Goal: Navigation & Orientation: Understand site structure

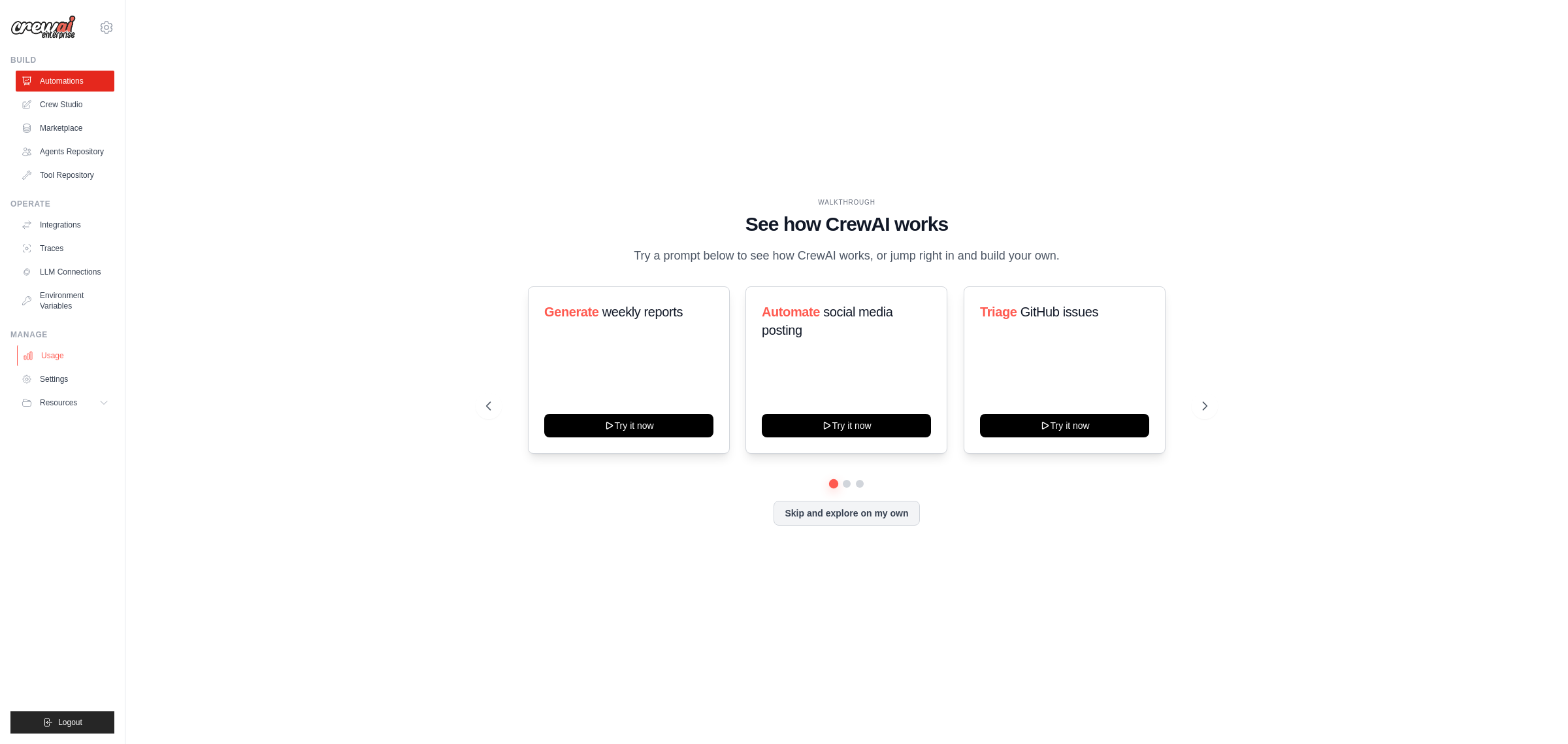
click at [61, 360] on link "Usage" at bounding box center [67, 355] width 99 height 21
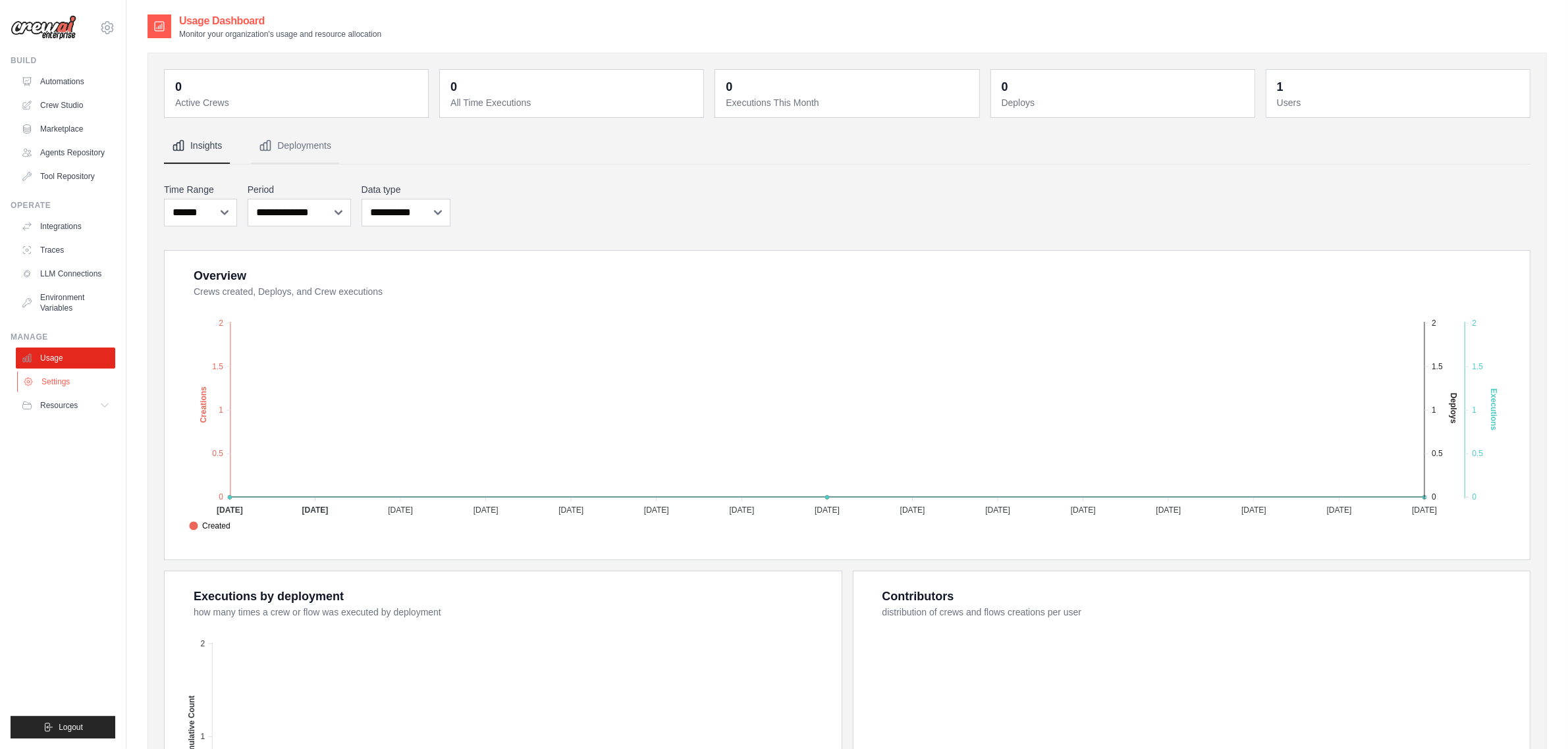
click at [67, 381] on link "Settings" at bounding box center [67, 381] width 100 height 21
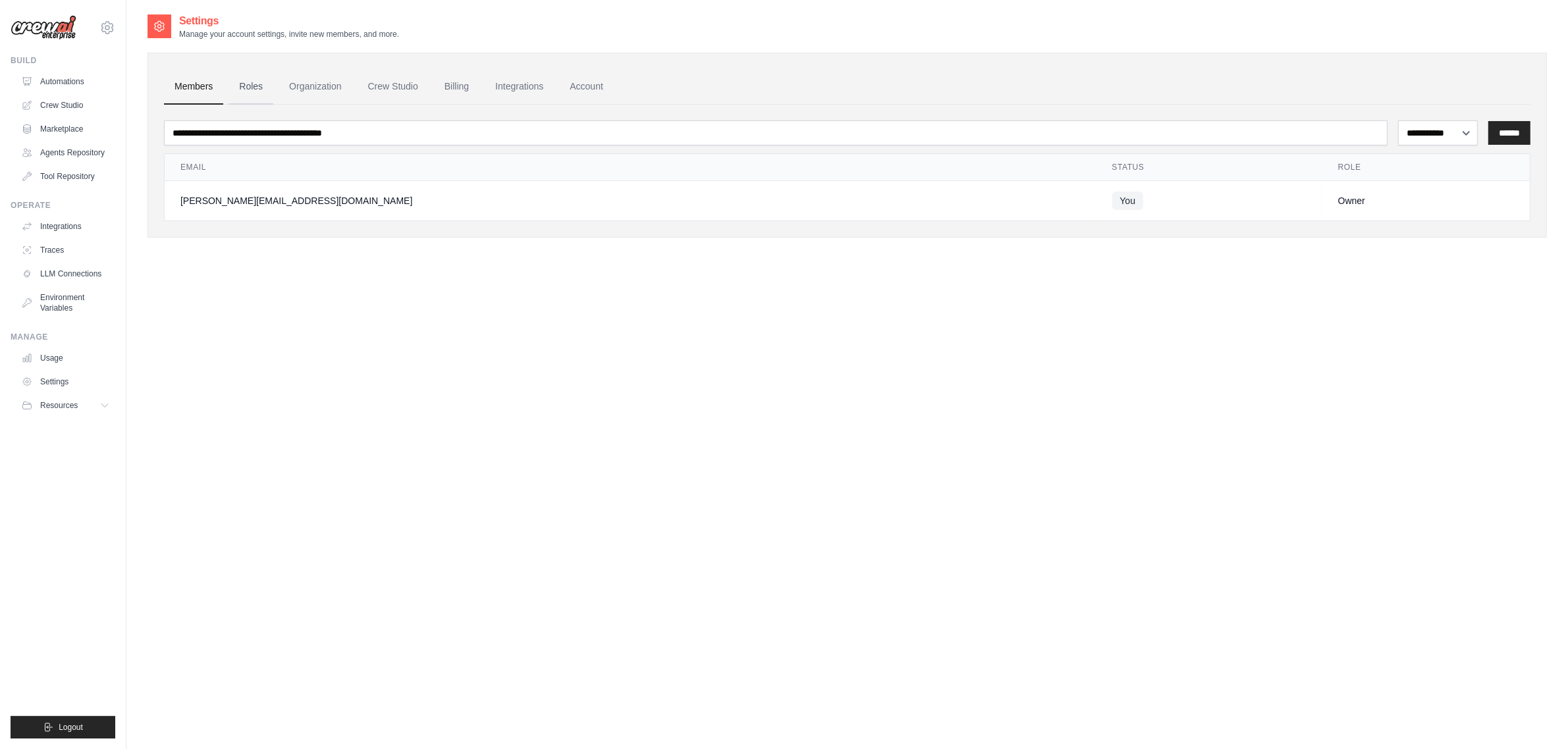
click at [253, 92] on link "Roles" at bounding box center [250, 87] width 44 height 35
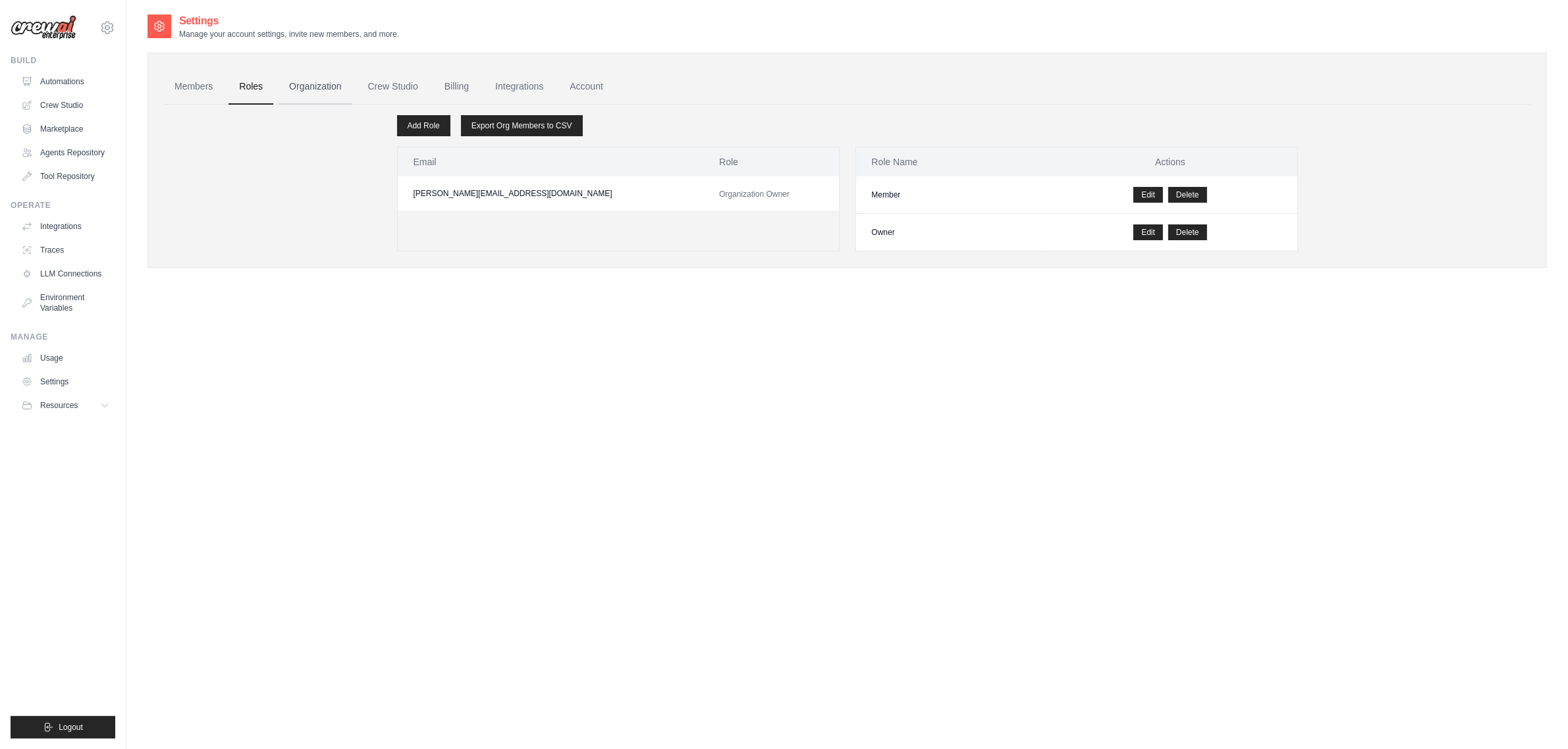
click at [314, 93] on link "Organization" at bounding box center [314, 87] width 73 height 35
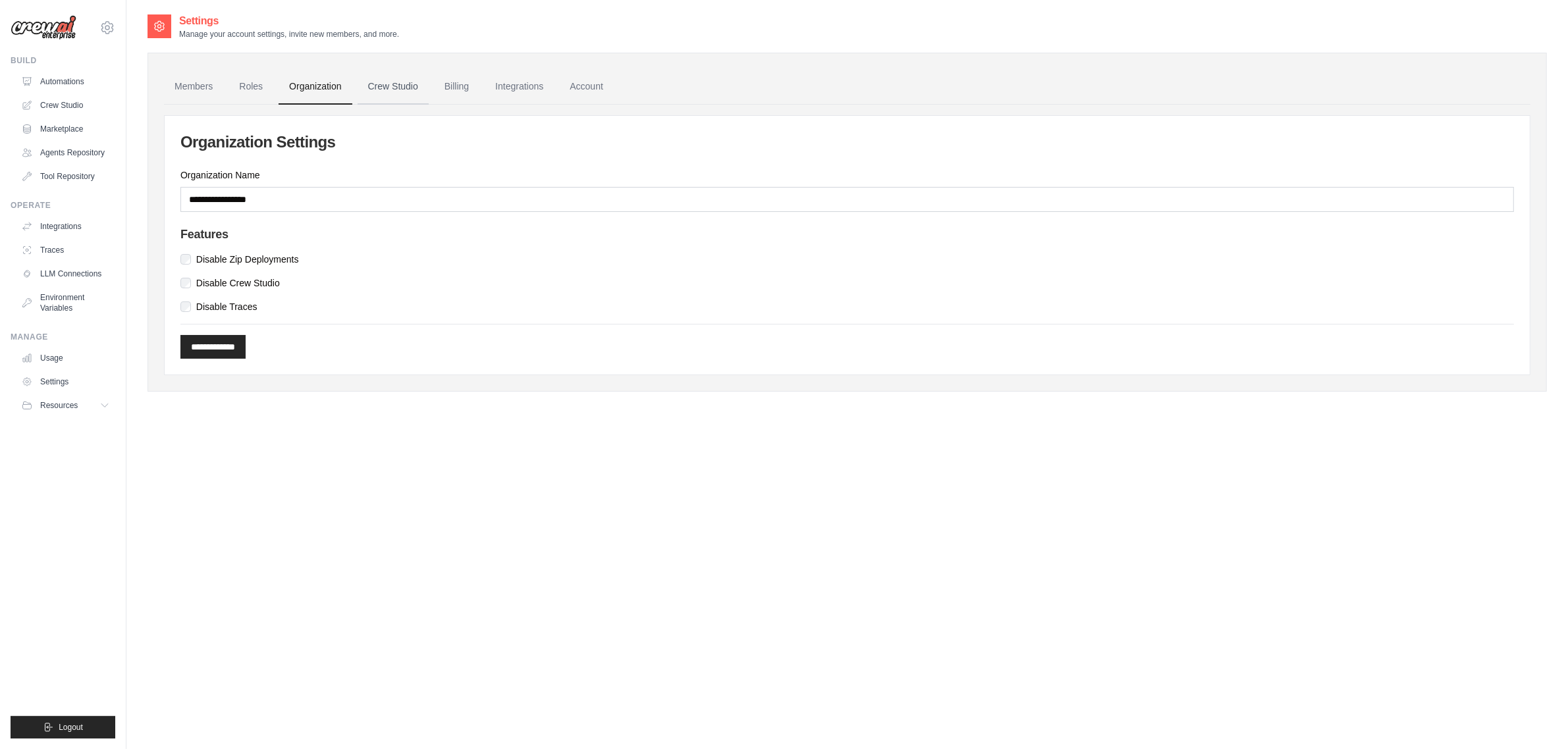
click at [373, 90] on link "Crew Studio" at bounding box center [393, 87] width 71 height 35
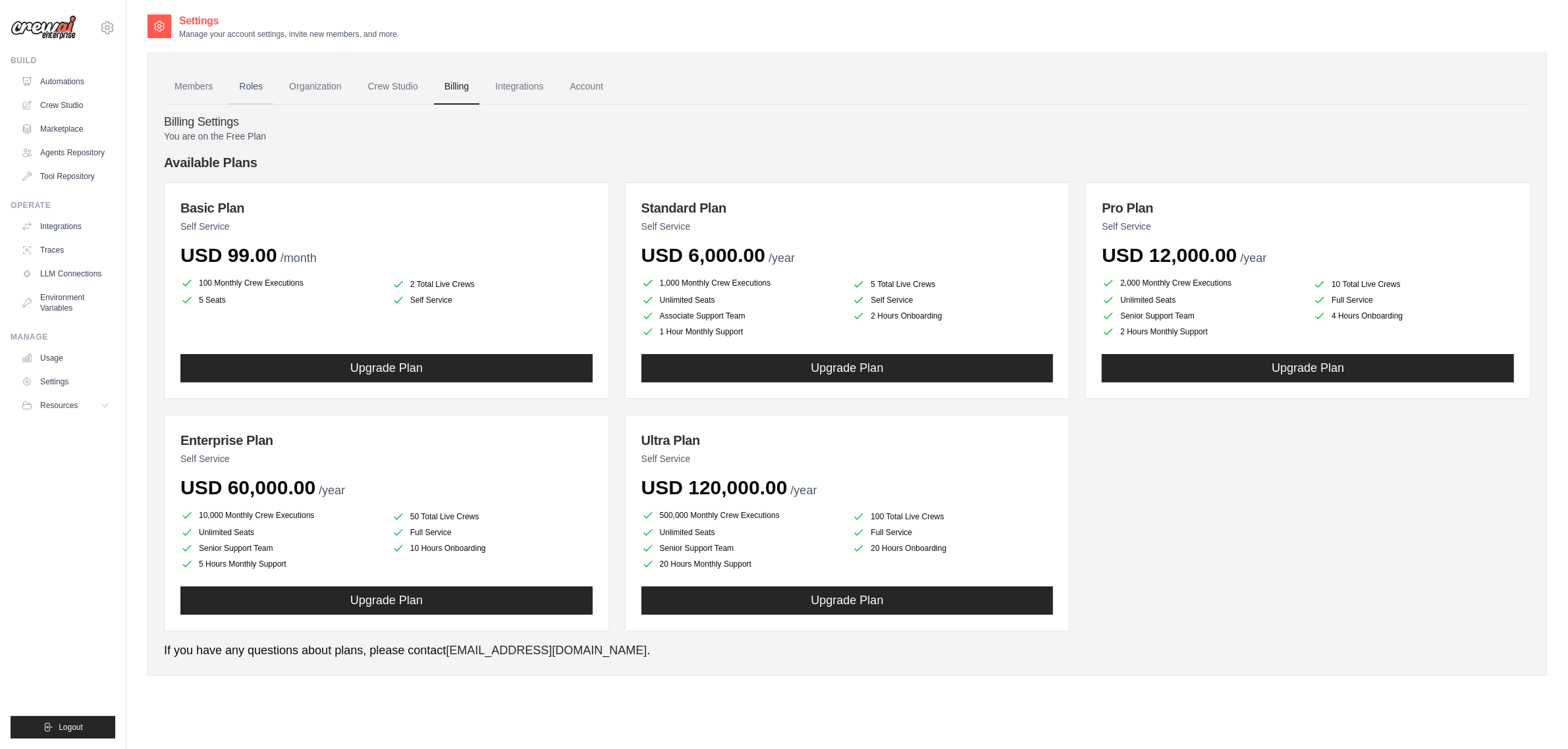
click at [269, 92] on link "Roles" at bounding box center [250, 87] width 44 height 35
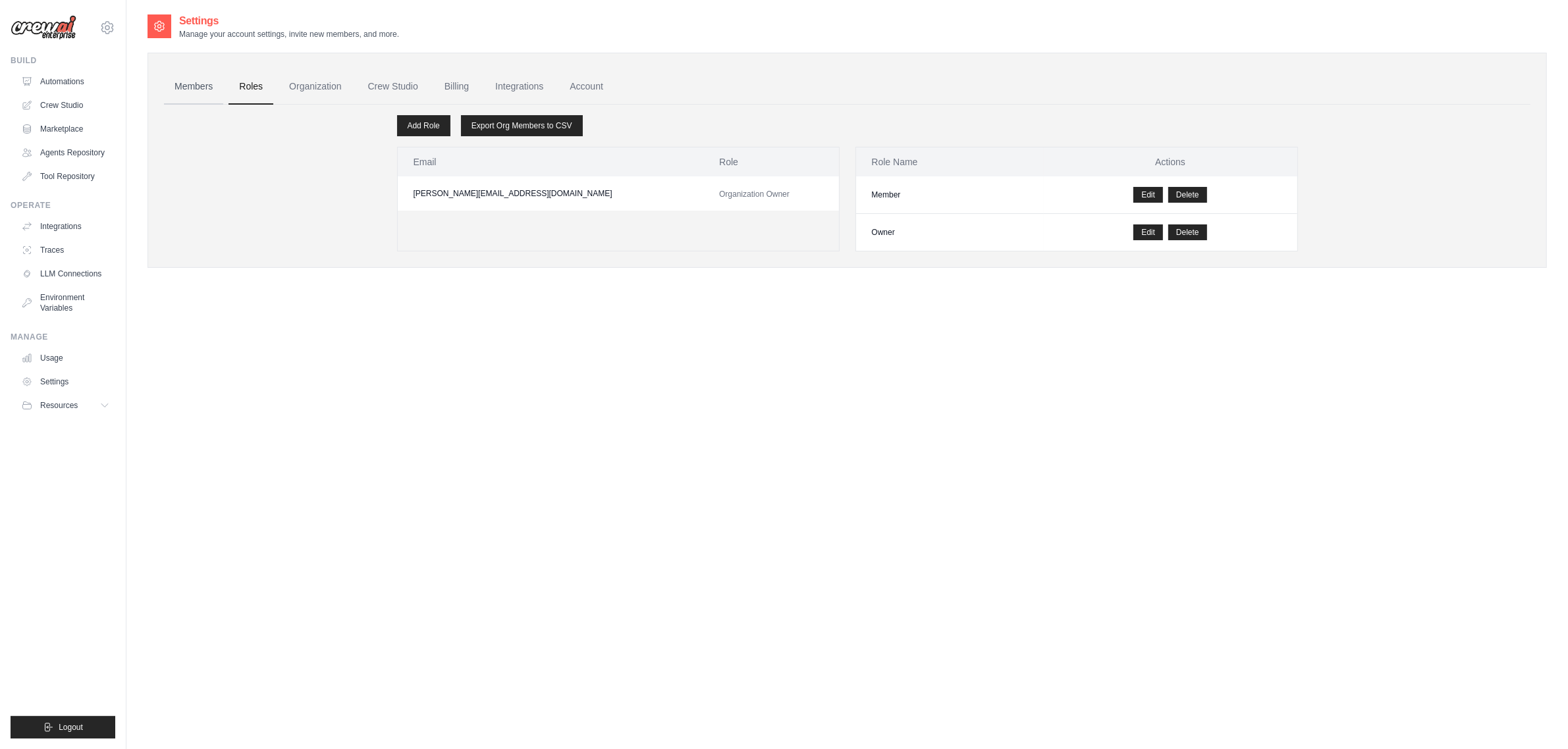
click at [195, 86] on link "Members" at bounding box center [193, 87] width 59 height 35
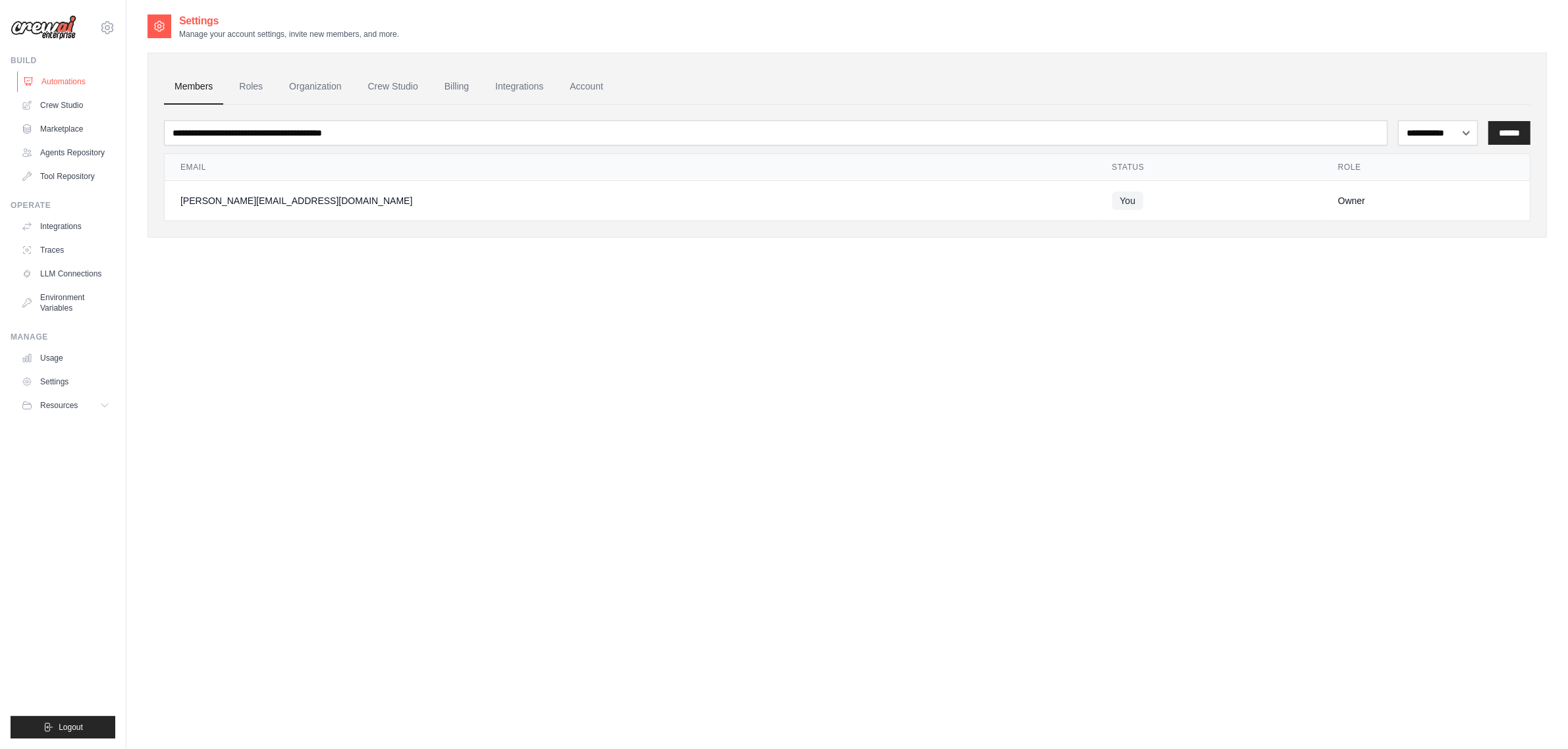
click at [56, 81] on link "Automations" at bounding box center [67, 81] width 100 height 21
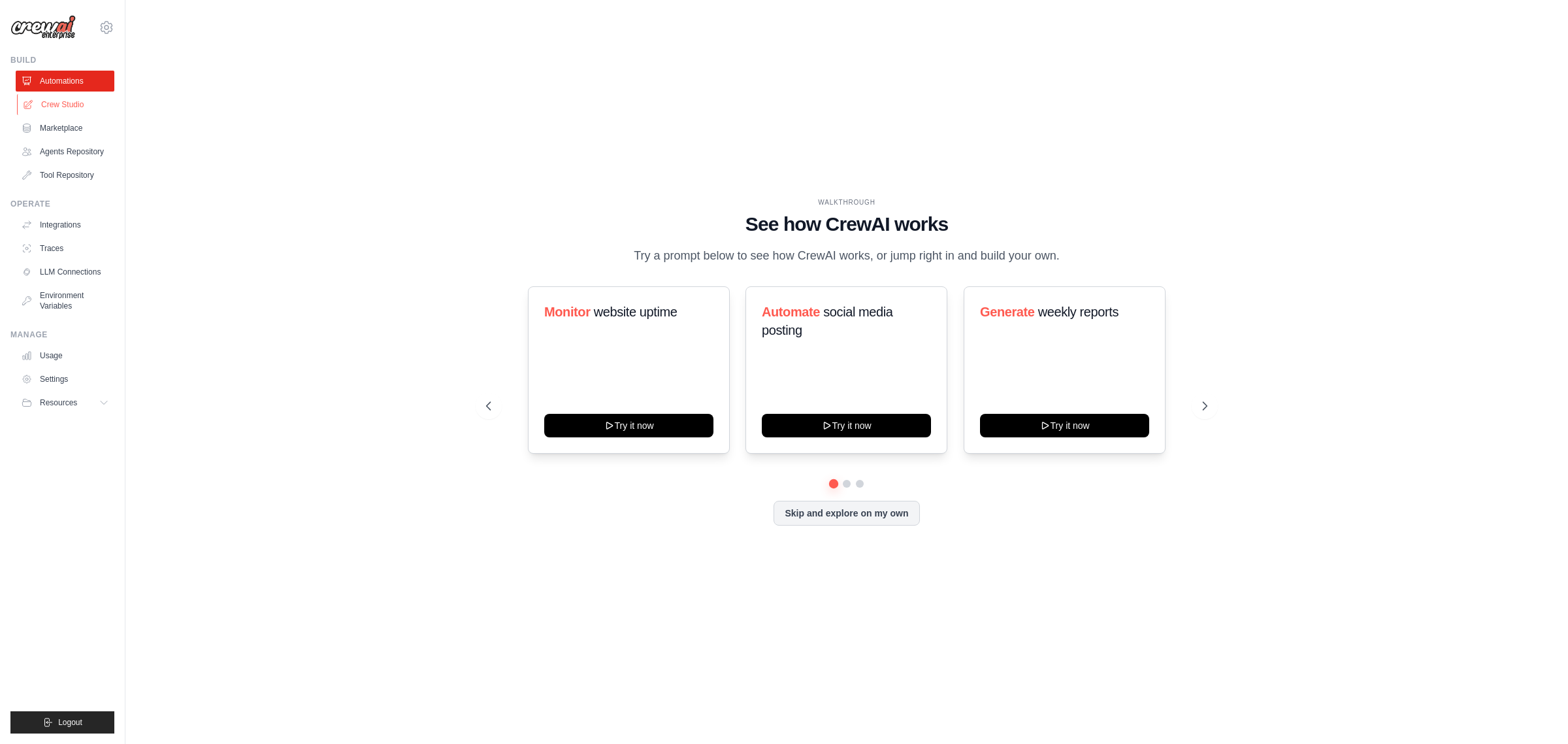
click at [62, 99] on link "Crew Studio" at bounding box center [67, 105] width 99 height 21
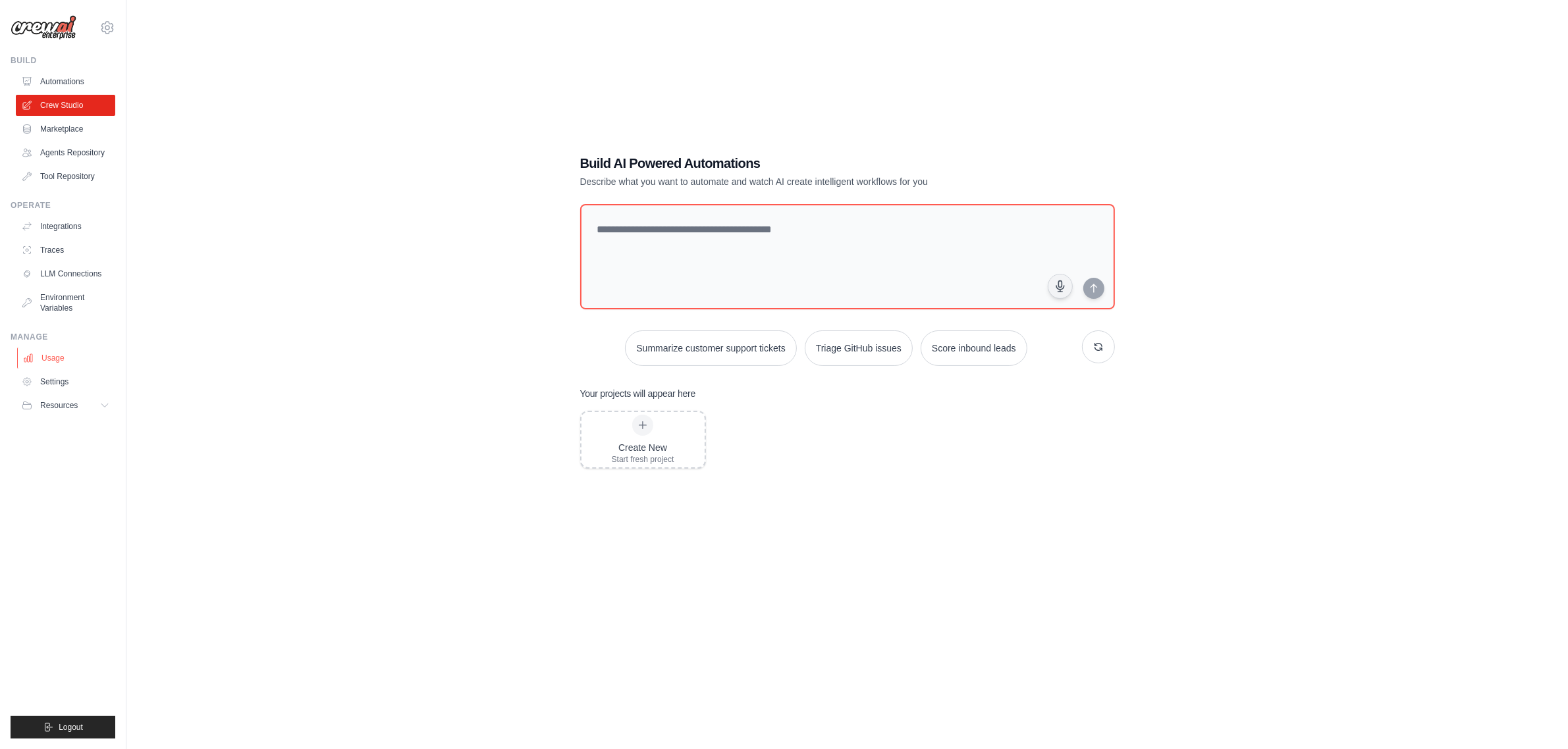
click at [59, 356] on link "Usage" at bounding box center [67, 357] width 100 height 21
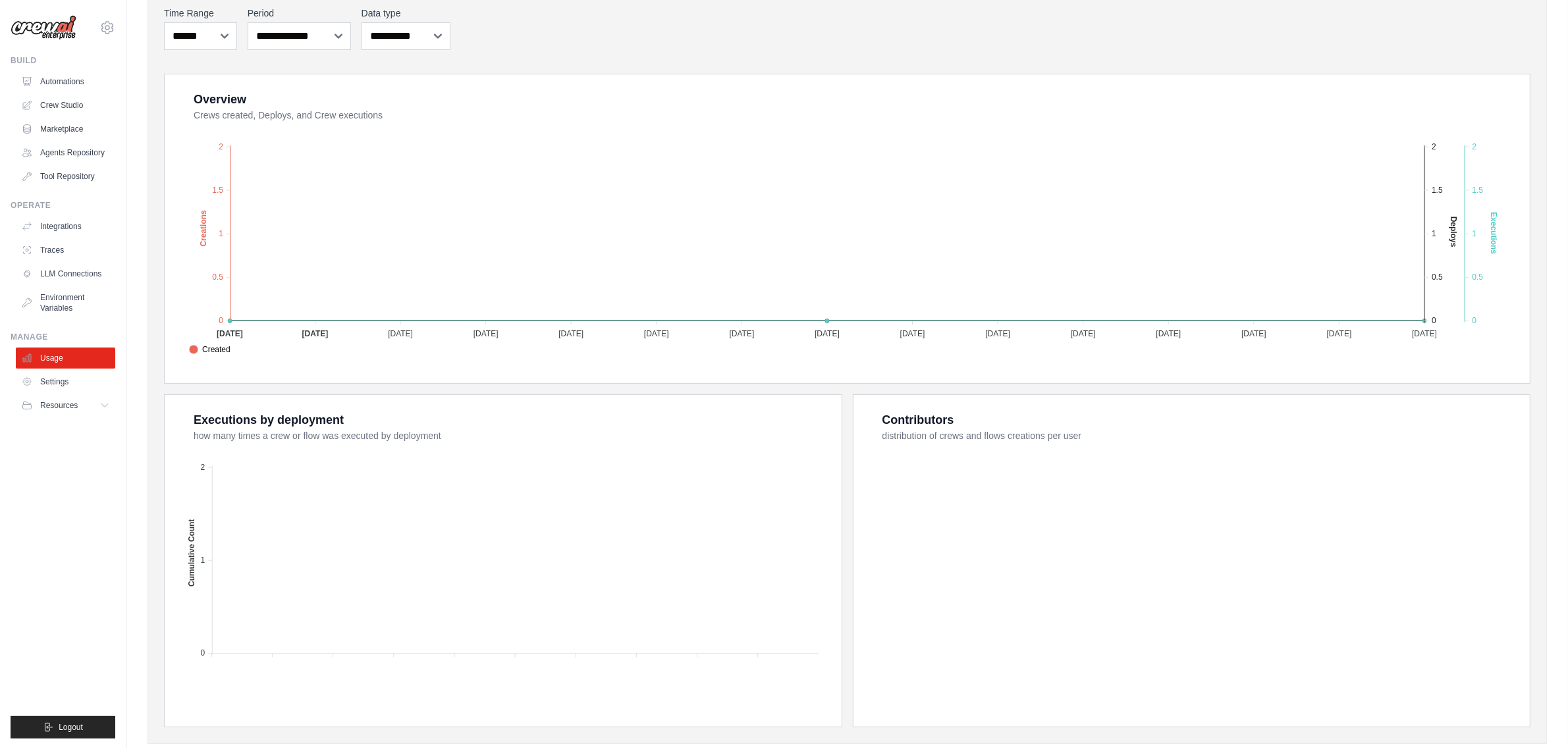
scroll to position [205, 0]
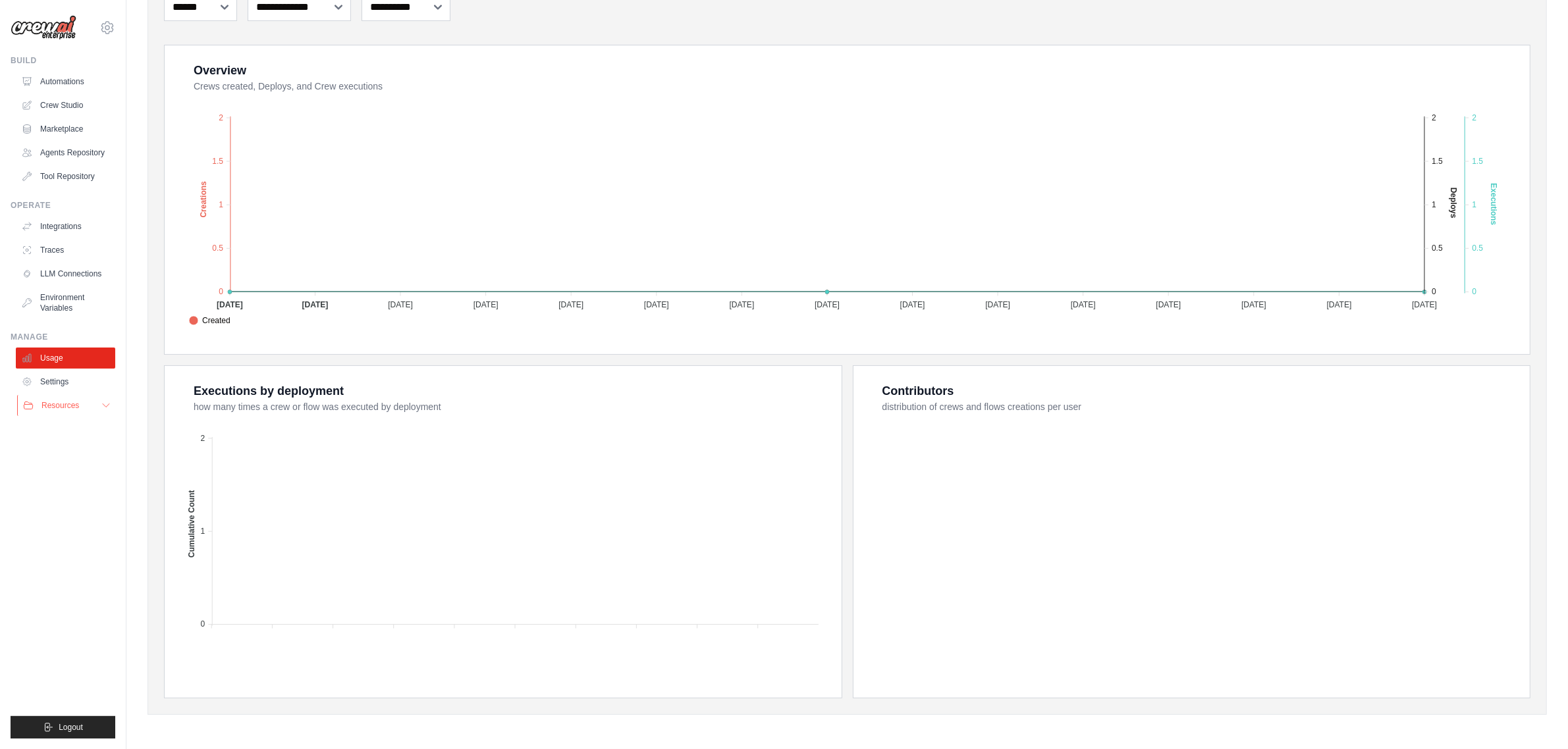
click at [67, 397] on button "Resources" at bounding box center [67, 405] width 100 height 21
click at [67, 303] on link "Environment Variables" at bounding box center [67, 303] width 100 height 31
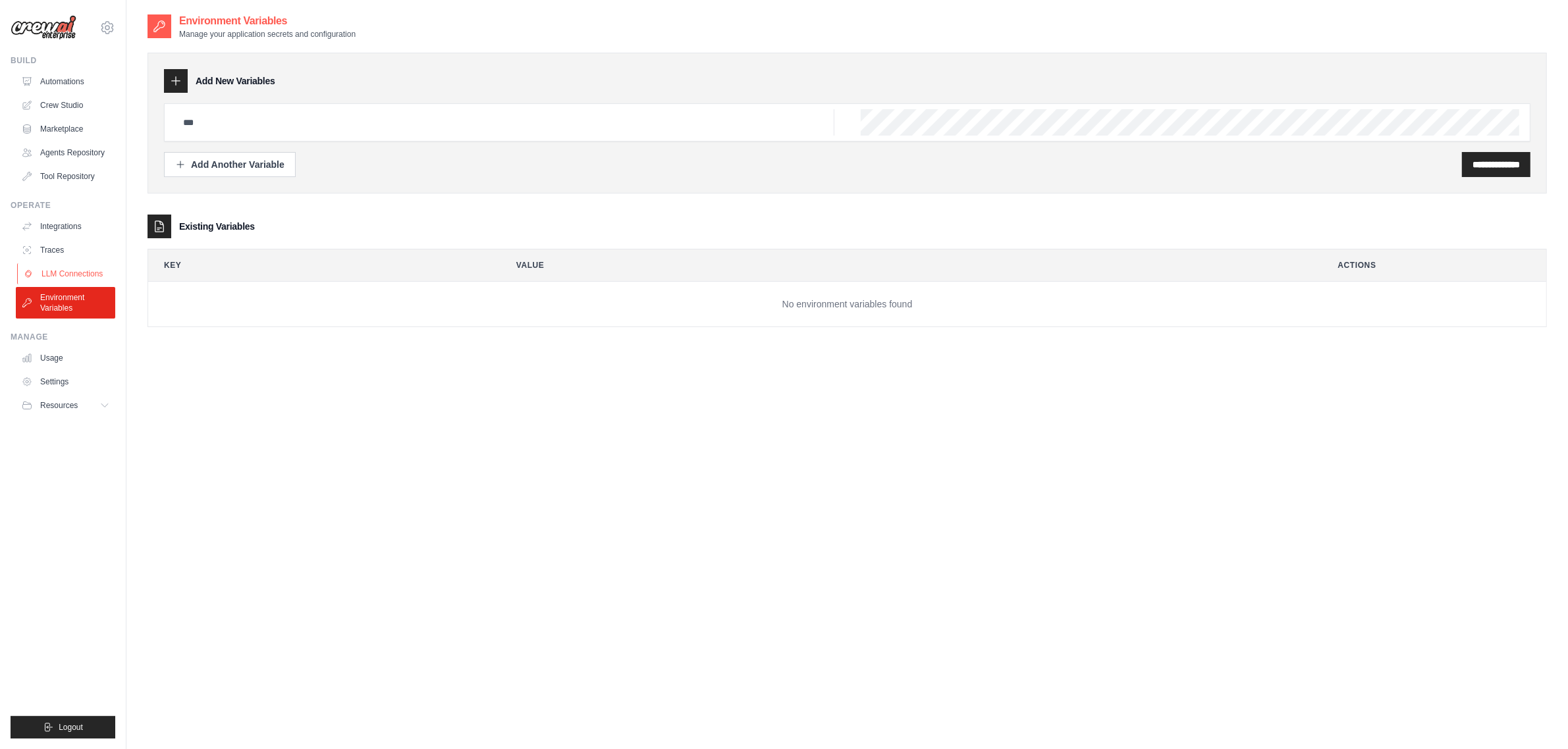
click at [70, 272] on link "LLM Connections" at bounding box center [67, 273] width 100 height 21
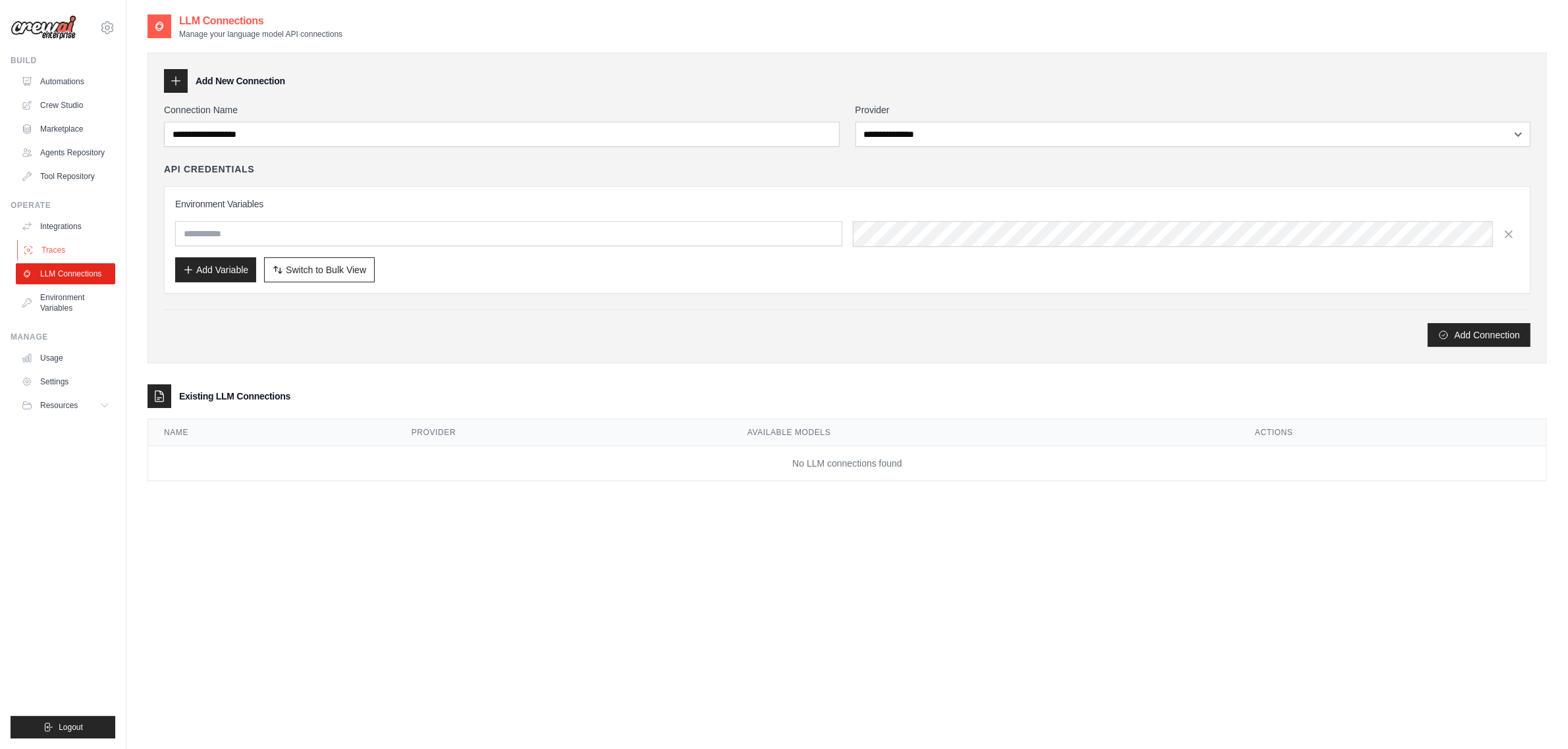
click at [70, 251] on link "Traces" at bounding box center [67, 249] width 100 height 21
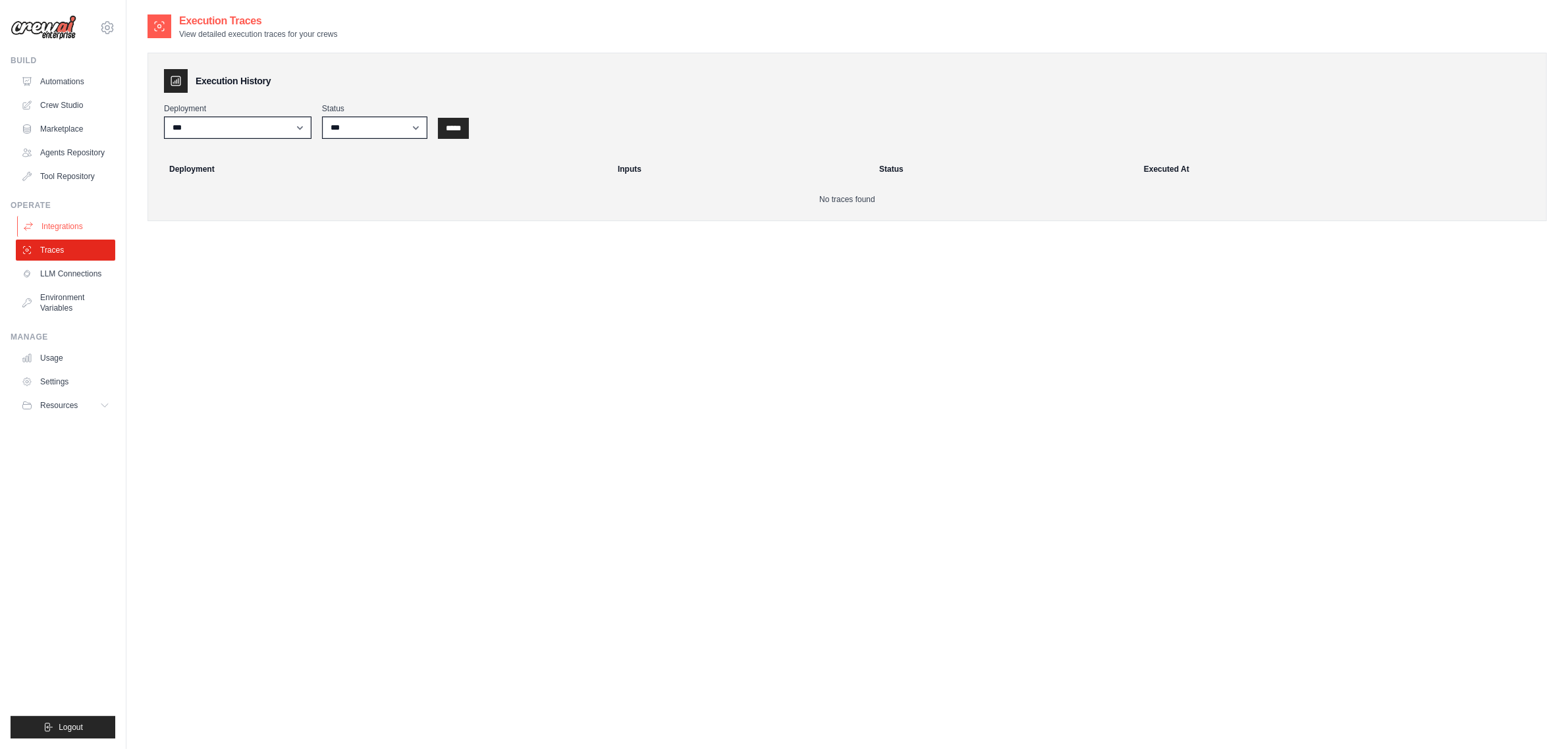
click at [70, 235] on link "Integrations" at bounding box center [67, 226] width 100 height 21
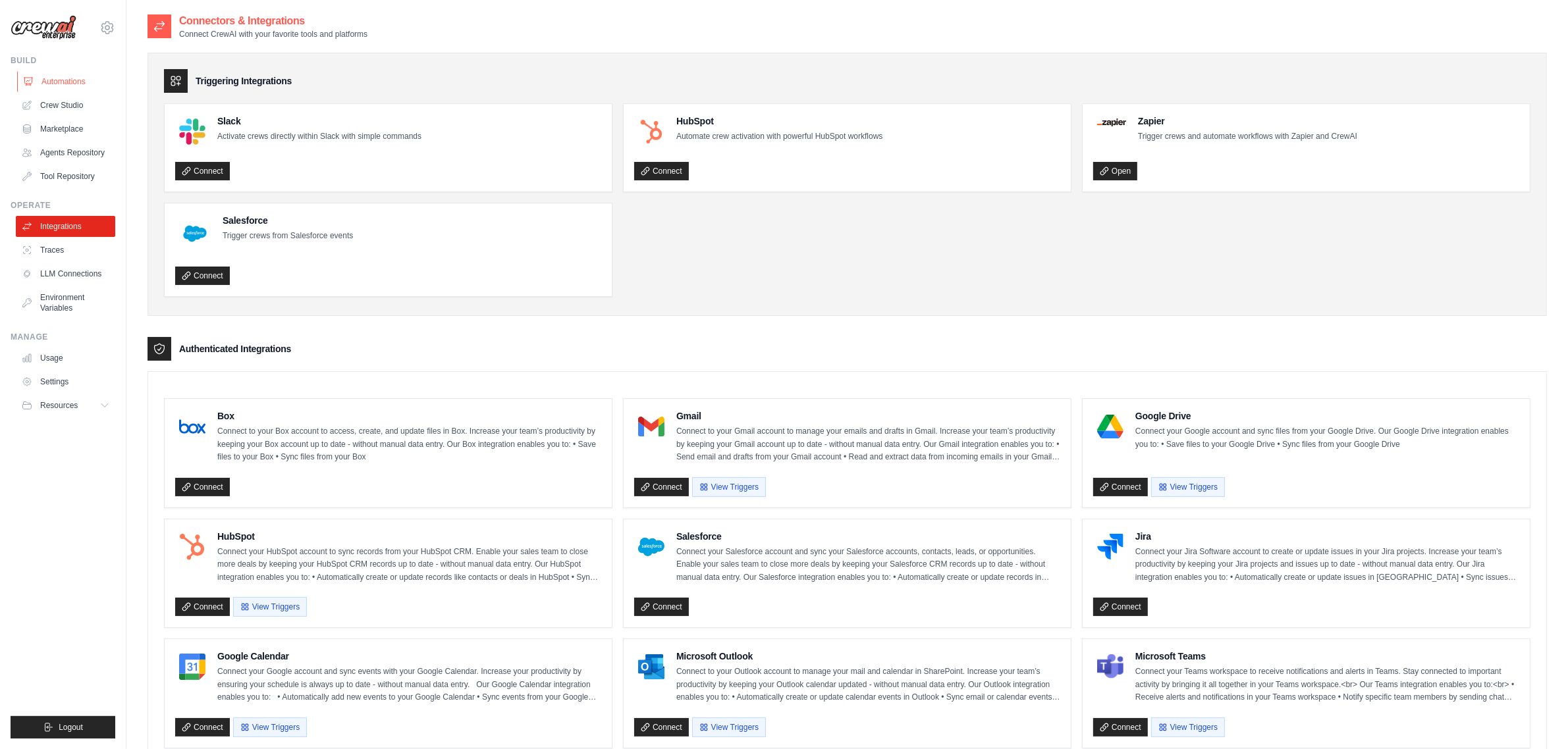
click at [43, 75] on link "Automations" at bounding box center [67, 81] width 100 height 21
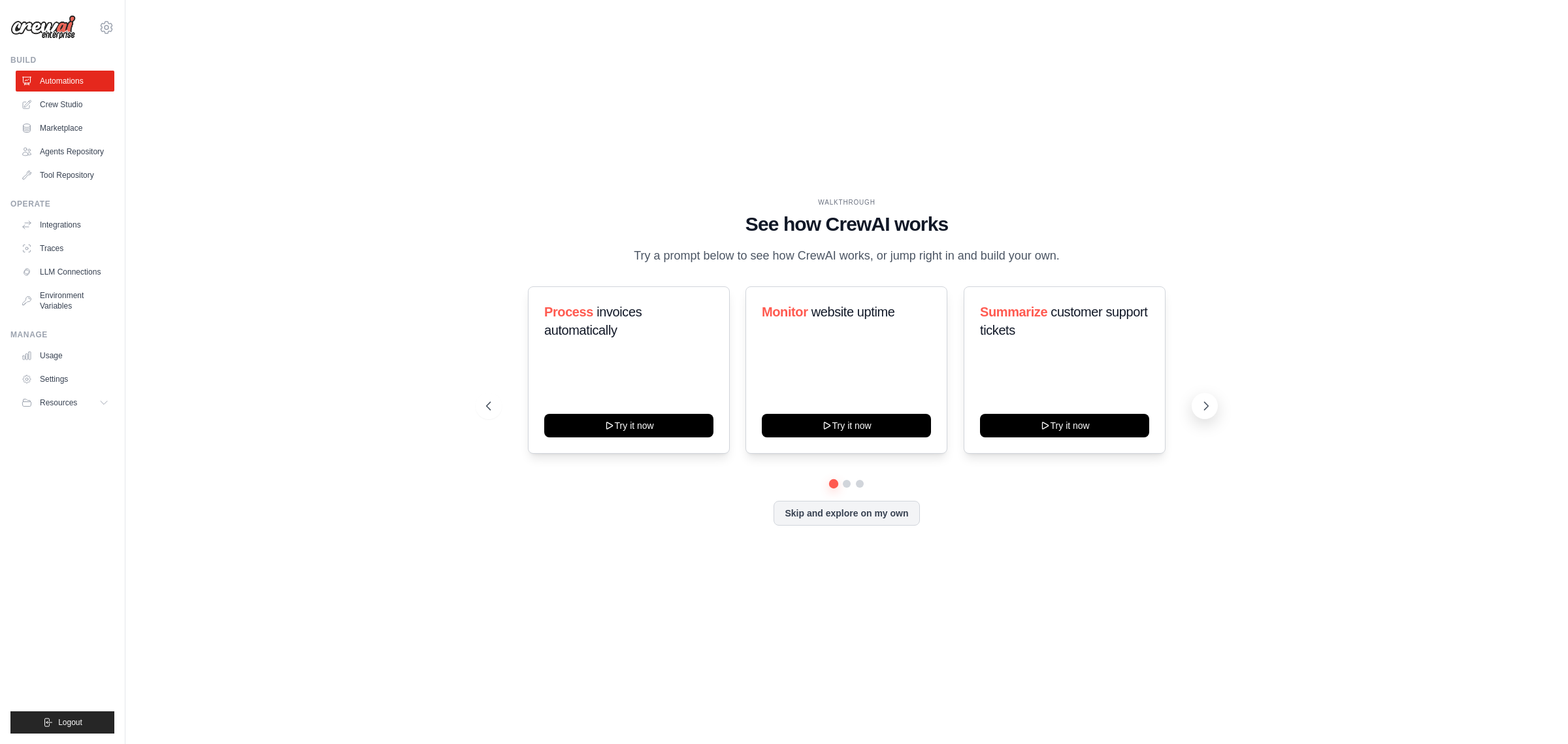
click at [1199, 405] on icon at bounding box center [1206, 405] width 13 height 13
click at [1206, 406] on icon at bounding box center [1206, 405] width 13 height 13
click at [485, 404] on icon at bounding box center [487, 405] width 13 height 13
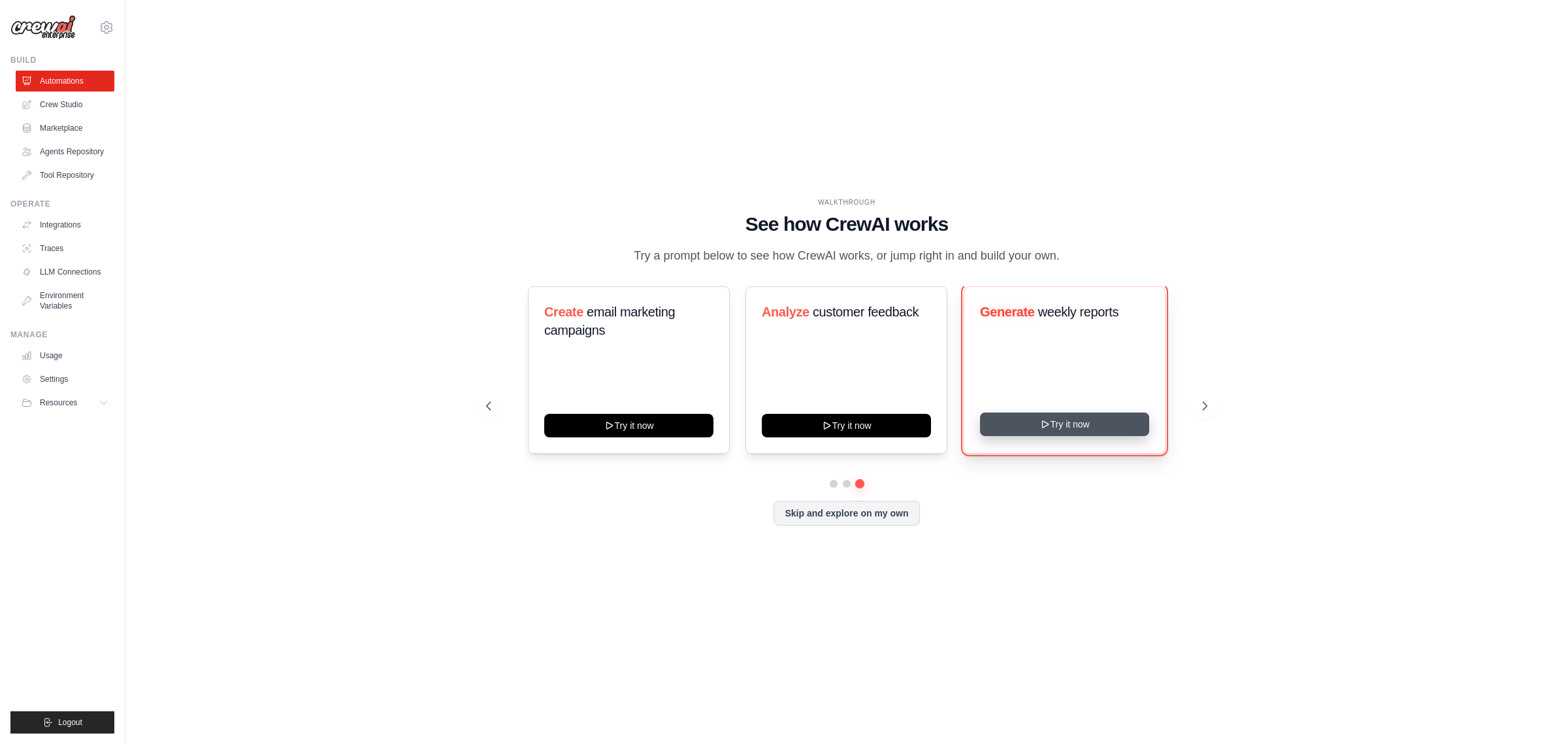
click at [1063, 422] on button "Try it now" at bounding box center [1065, 425] width 170 height 24
drag, startPoint x: 1040, startPoint y: 428, endPoint x: 1046, endPoint y: 15, distance: 413.0
click at [944, 95] on div "WALKTHROUGH See how CrewAI works Try a prompt below to see how CrewAI works, or…" at bounding box center [847, 372] width 1401 height 717
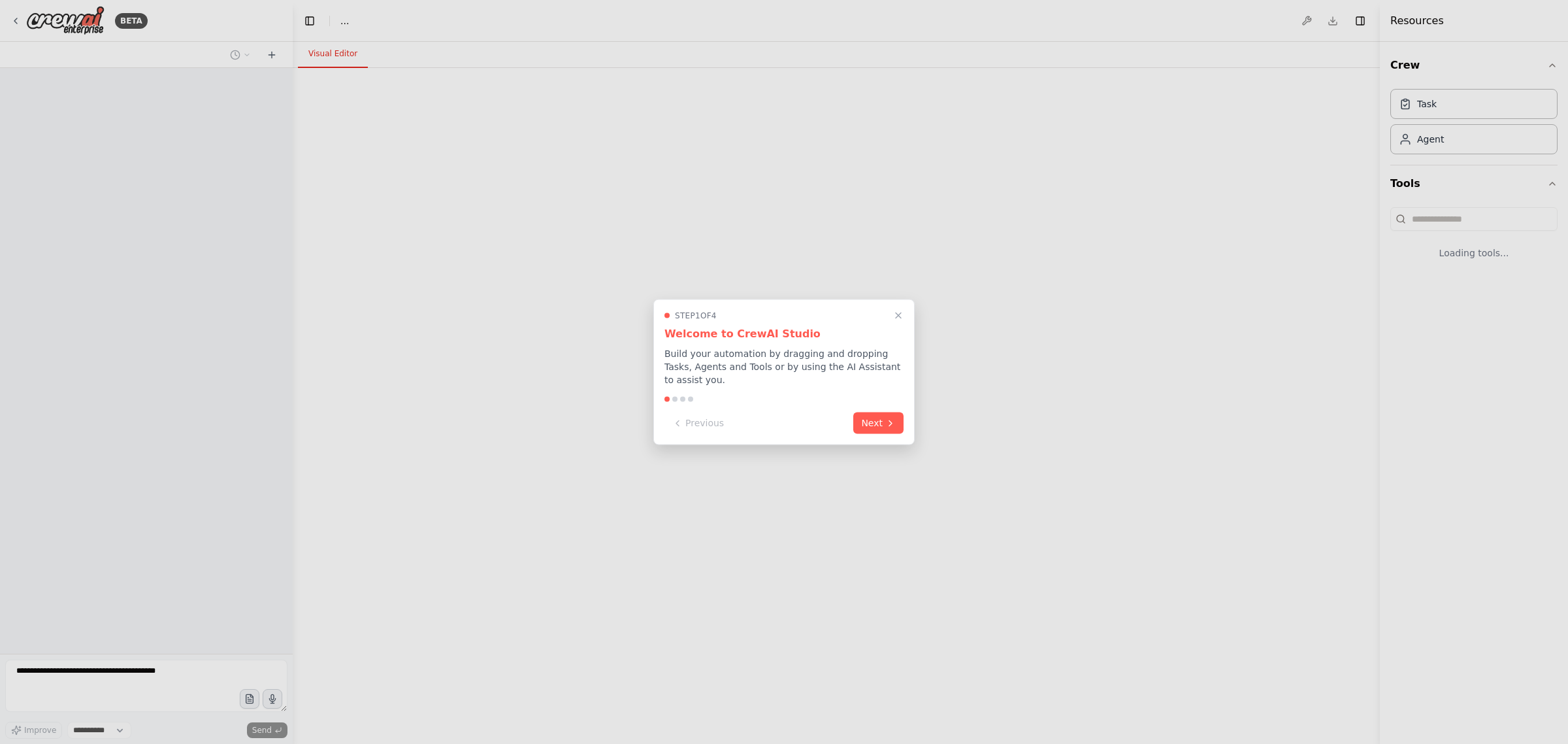
select select "****"
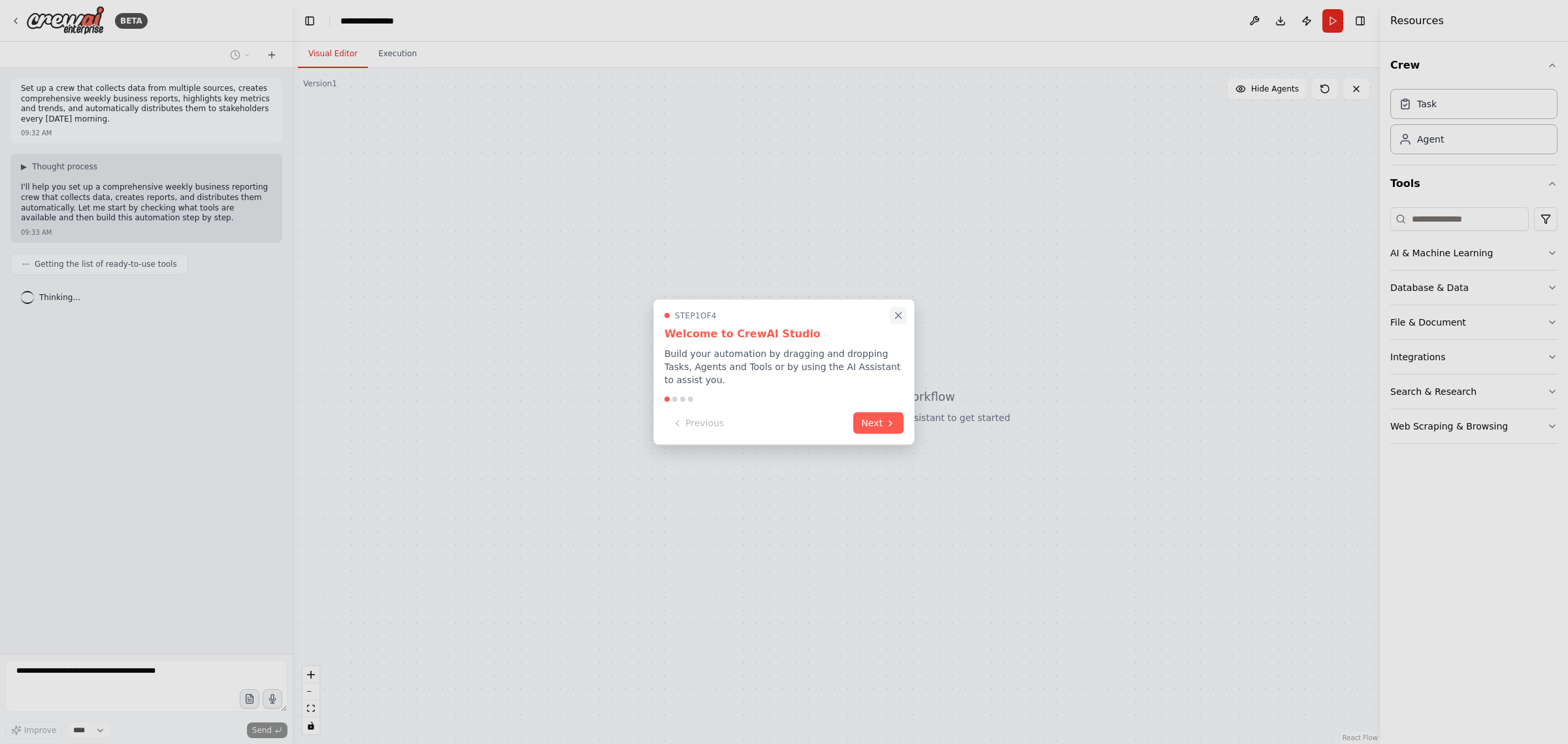
click at [901, 322] on icon "Close walkthrough" at bounding box center [898, 316] width 12 height 12
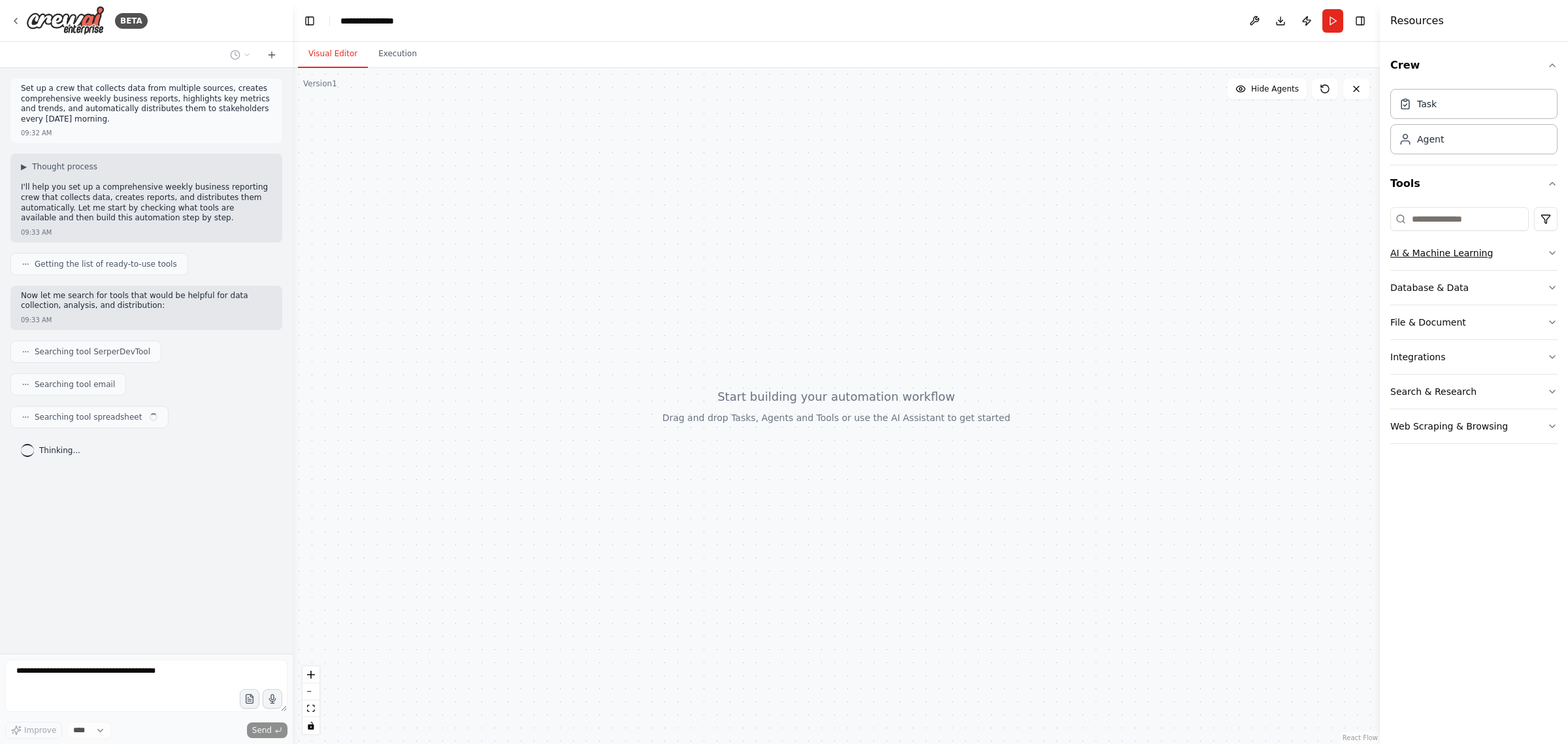
click at [1425, 250] on div "AI & Machine Learning" at bounding box center [1441, 253] width 103 height 13
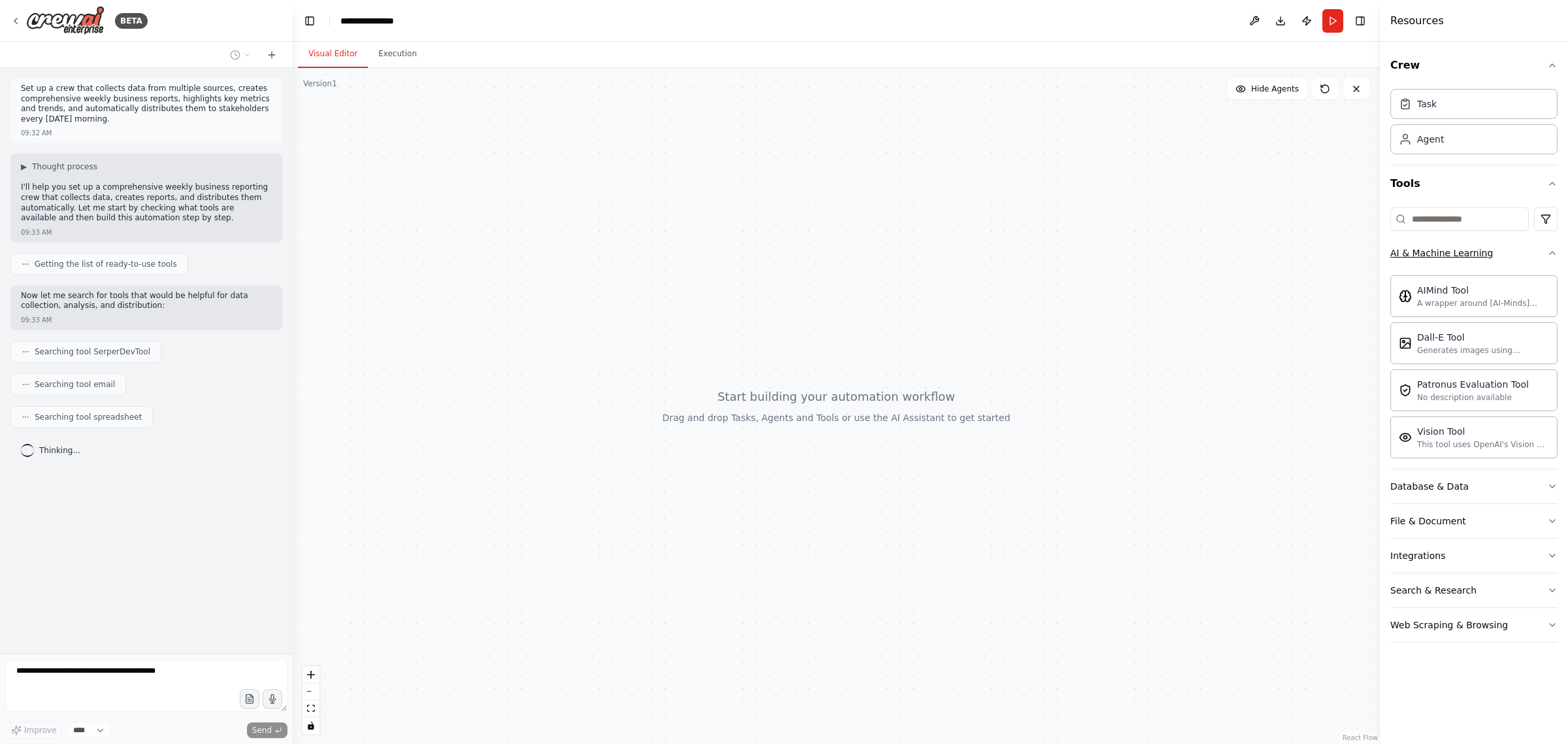
click at [1513, 262] on button "AI & Machine Learning" at bounding box center [1474, 252] width 167 height 34
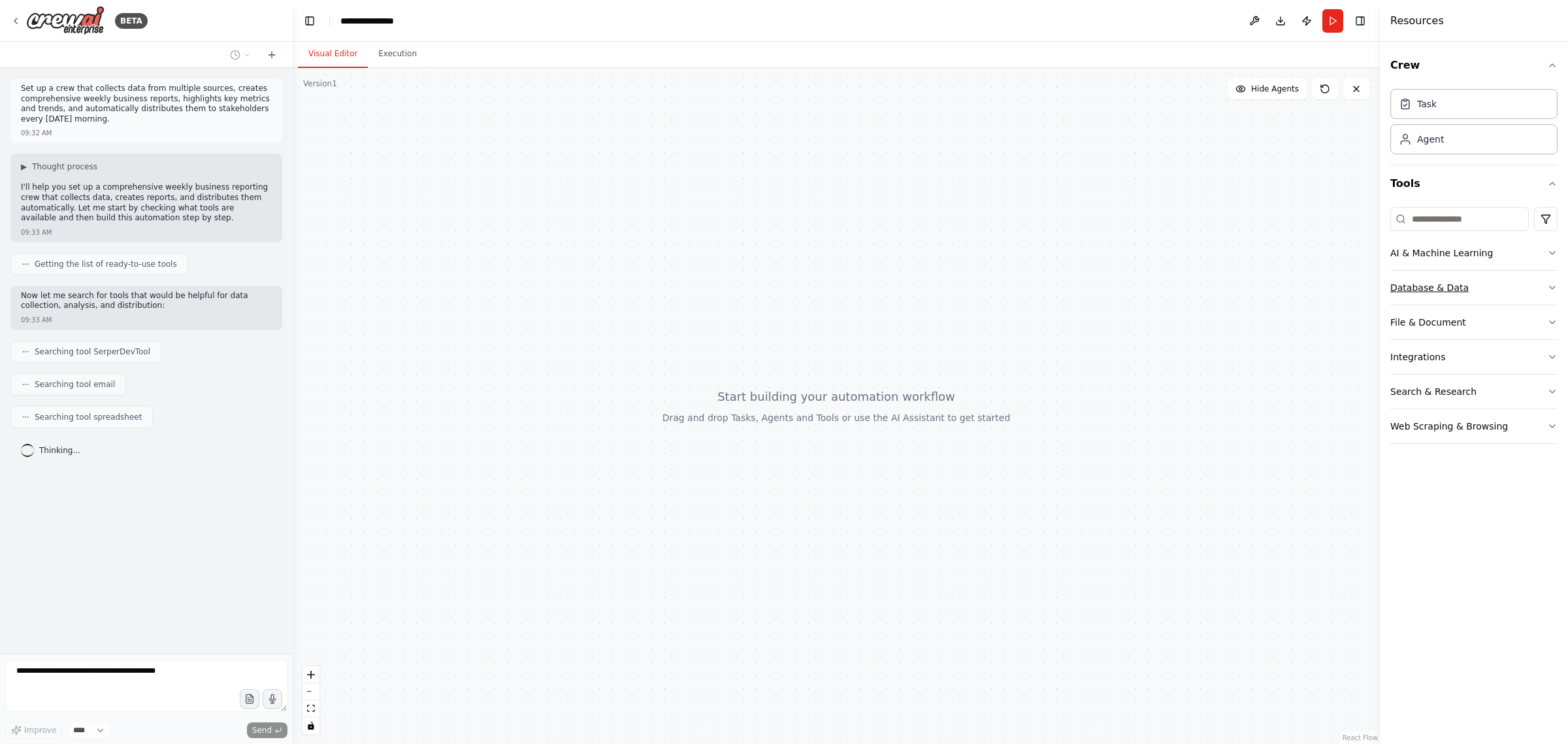
click at [1495, 284] on button "Database & Data" at bounding box center [1474, 287] width 167 height 34
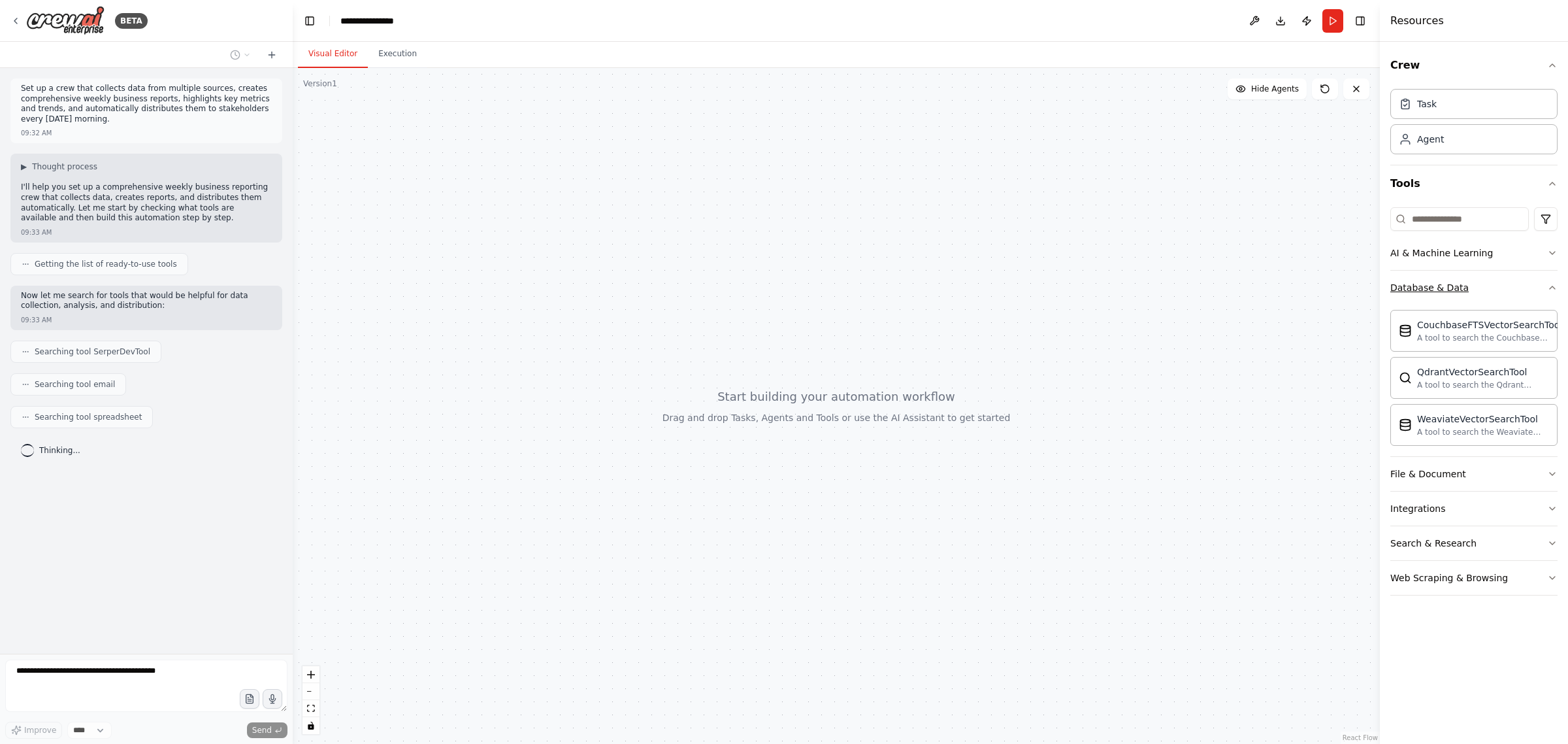
click at [1495, 284] on button "Database & Data" at bounding box center [1474, 287] width 167 height 34
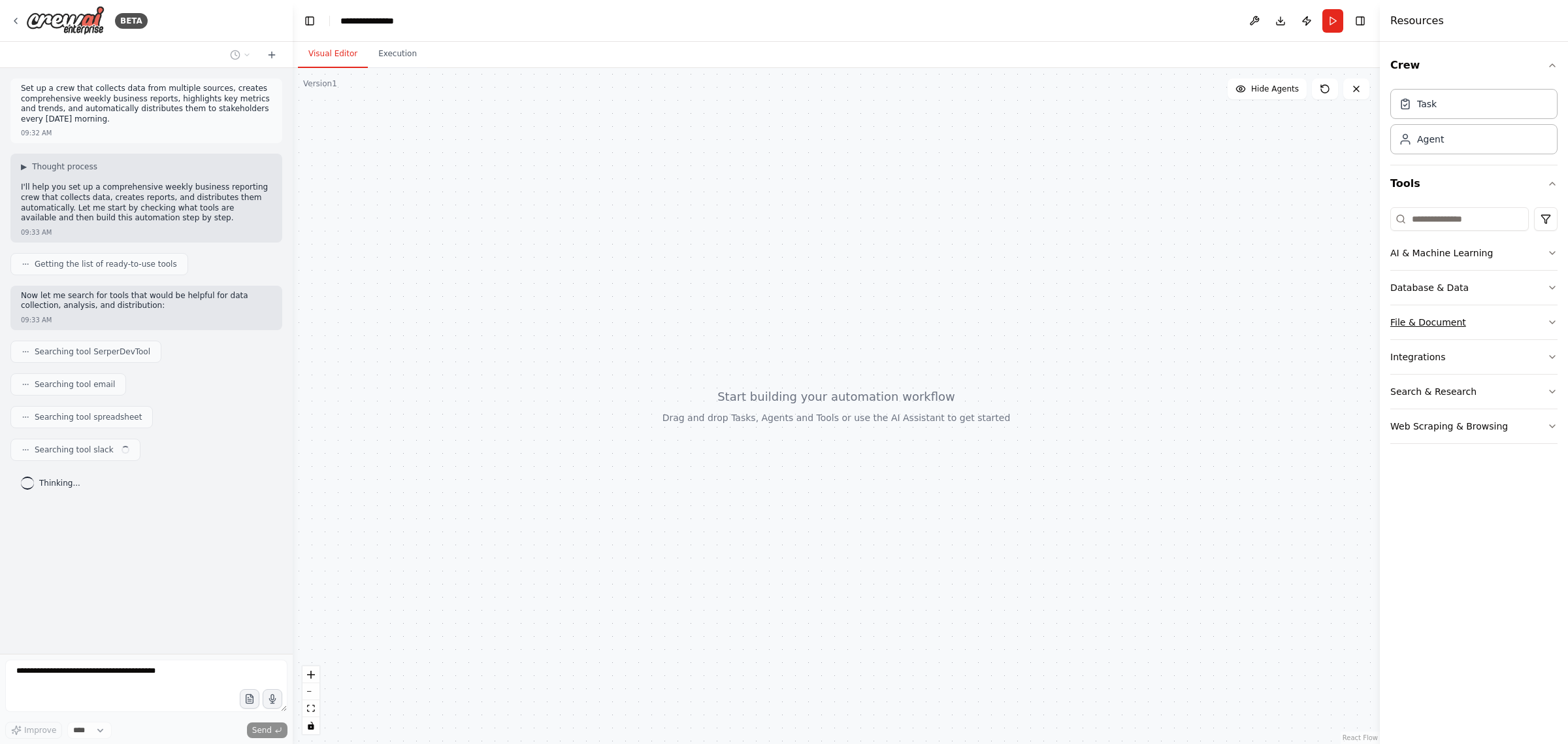
click at [1500, 326] on button "File & Document" at bounding box center [1474, 322] width 167 height 34
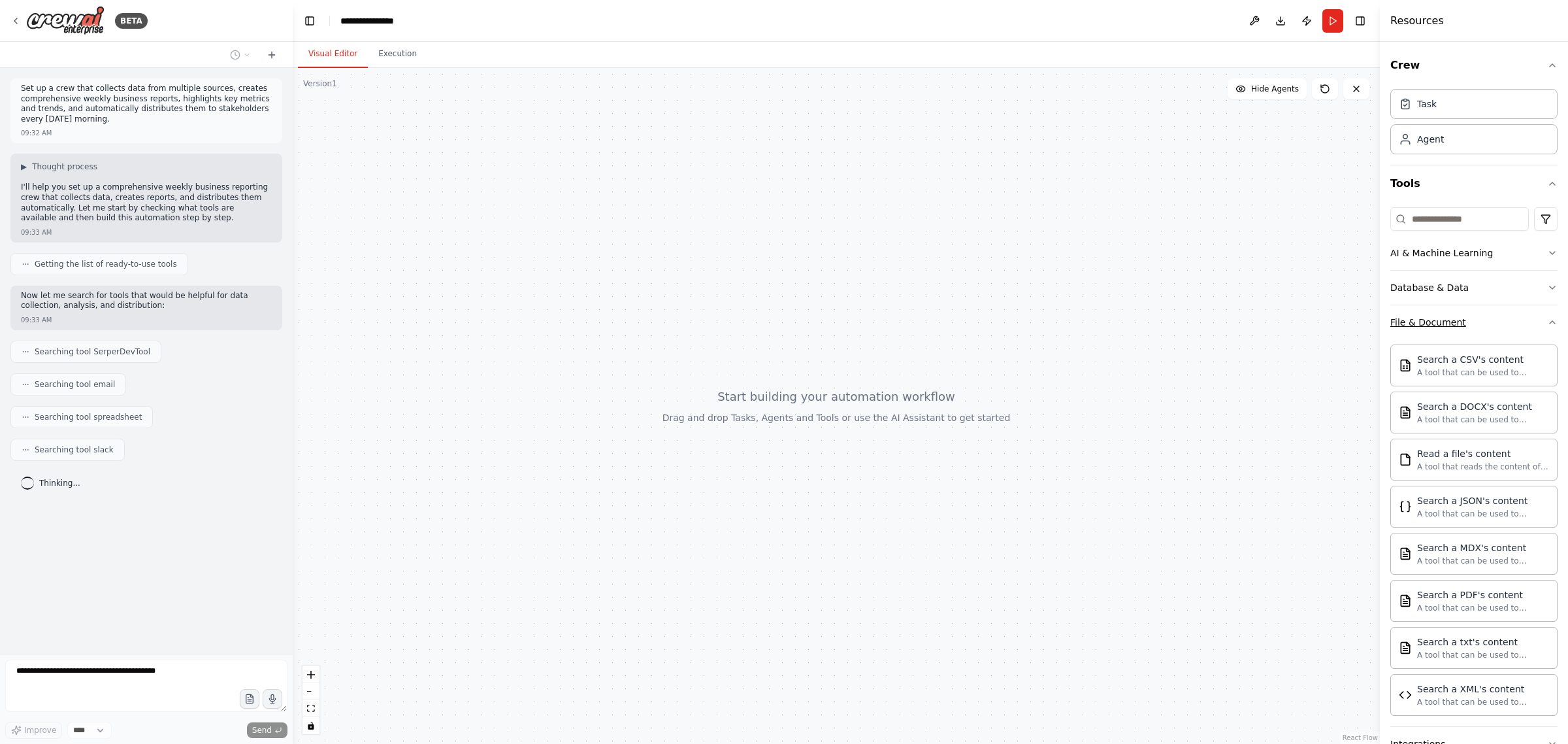
click at [1500, 326] on button "File & Document" at bounding box center [1474, 322] width 167 height 34
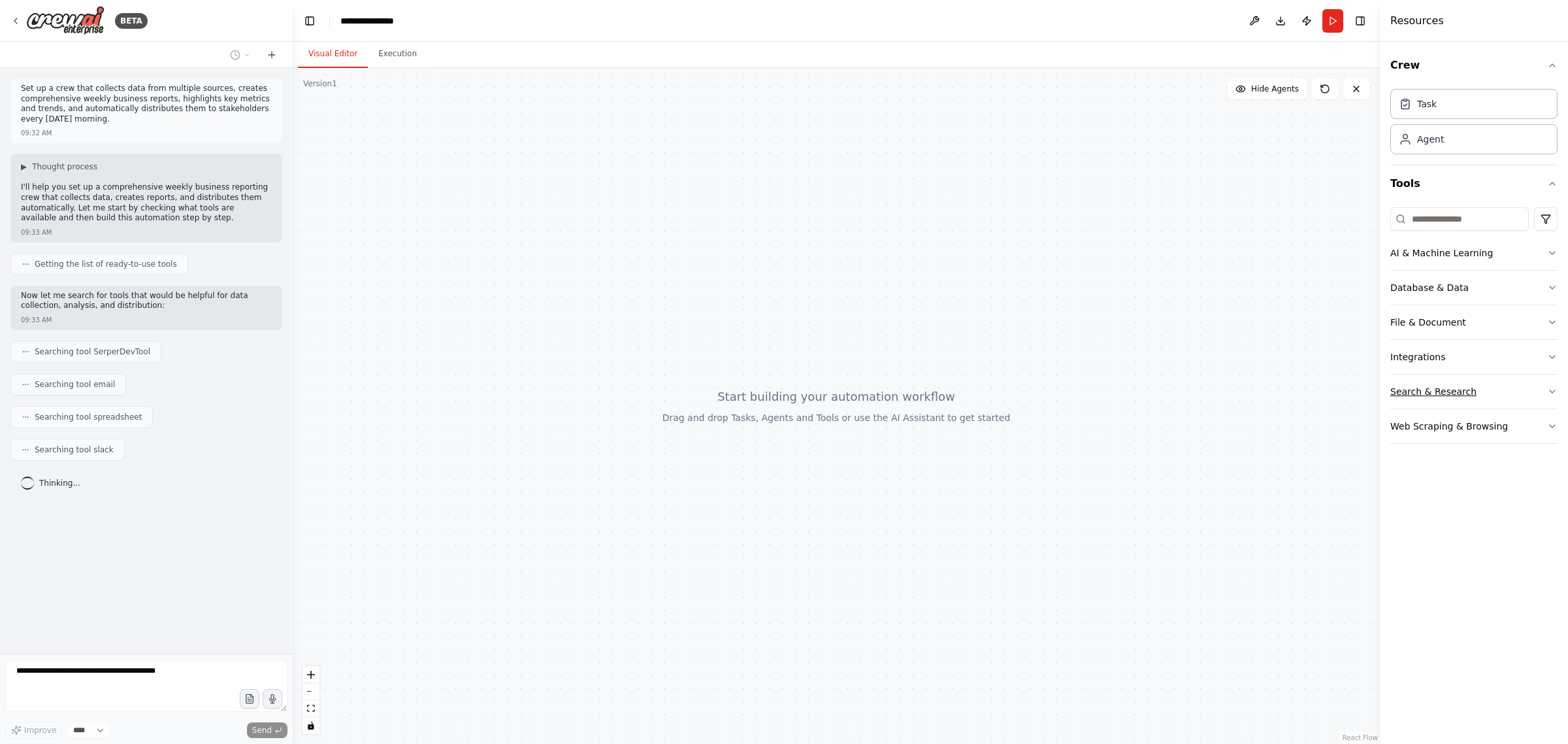
click at [1494, 390] on button "Search & Research" at bounding box center [1474, 391] width 167 height 34
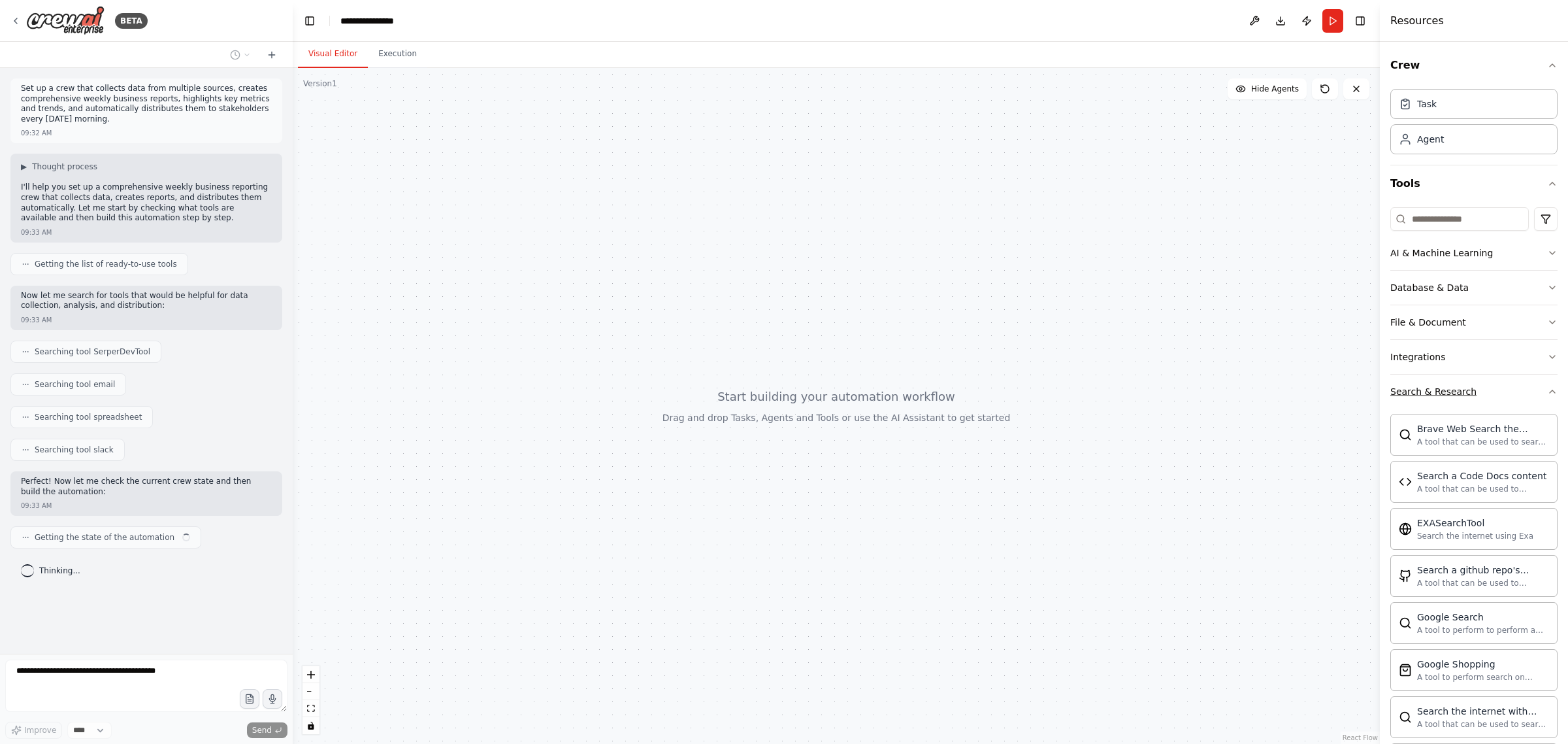
click at [1494, 390] on button "Search & Research" at bounding box center [1474, 391] width 167 height 34
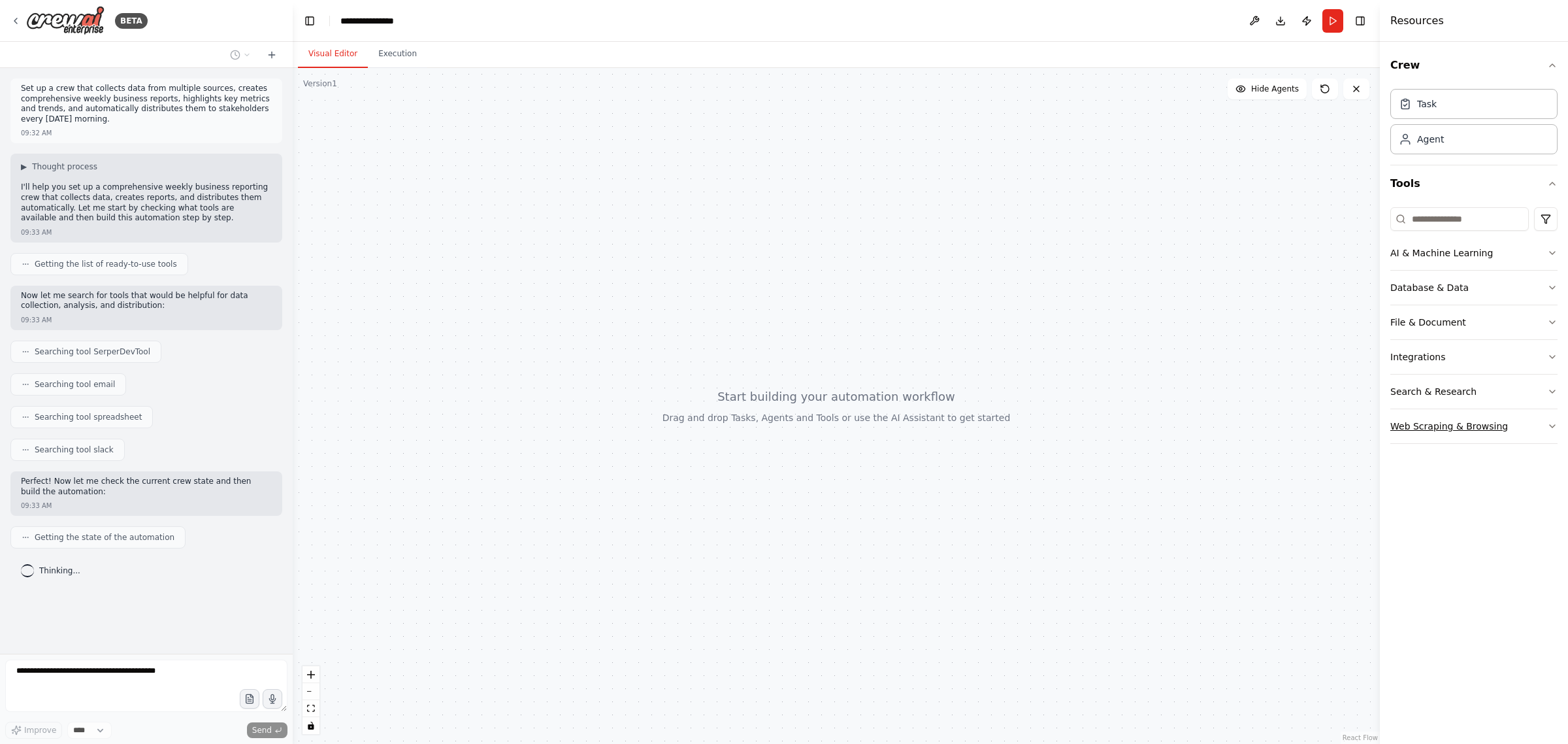
click at [1491, 438] on button "Web Scraping & Browsing" at bounding box center [1474, 426] width 167 height 34
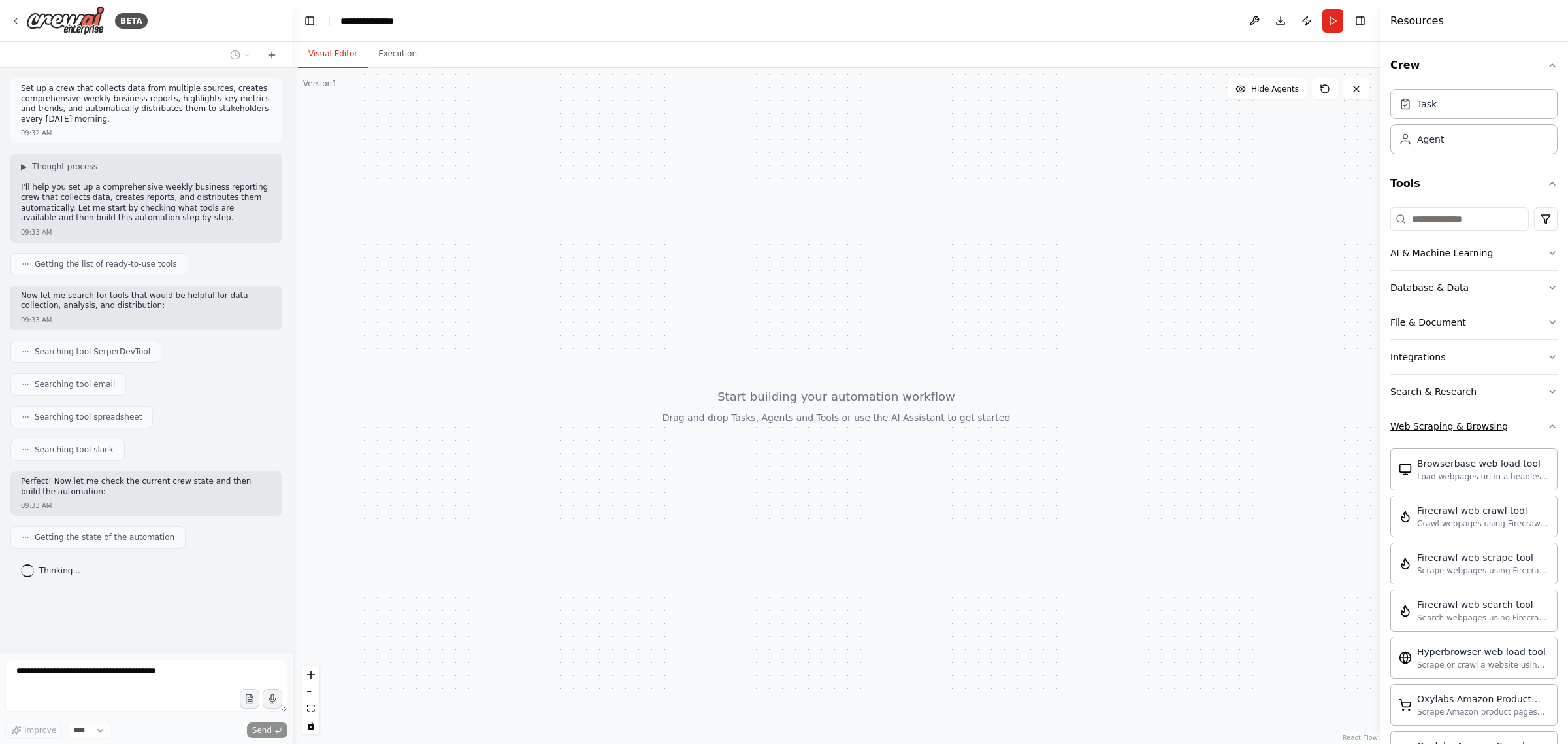
click at [1514, 429] on button "Web Scraping & Browsing" at bounding box center [1474, 426] width 167 height 34
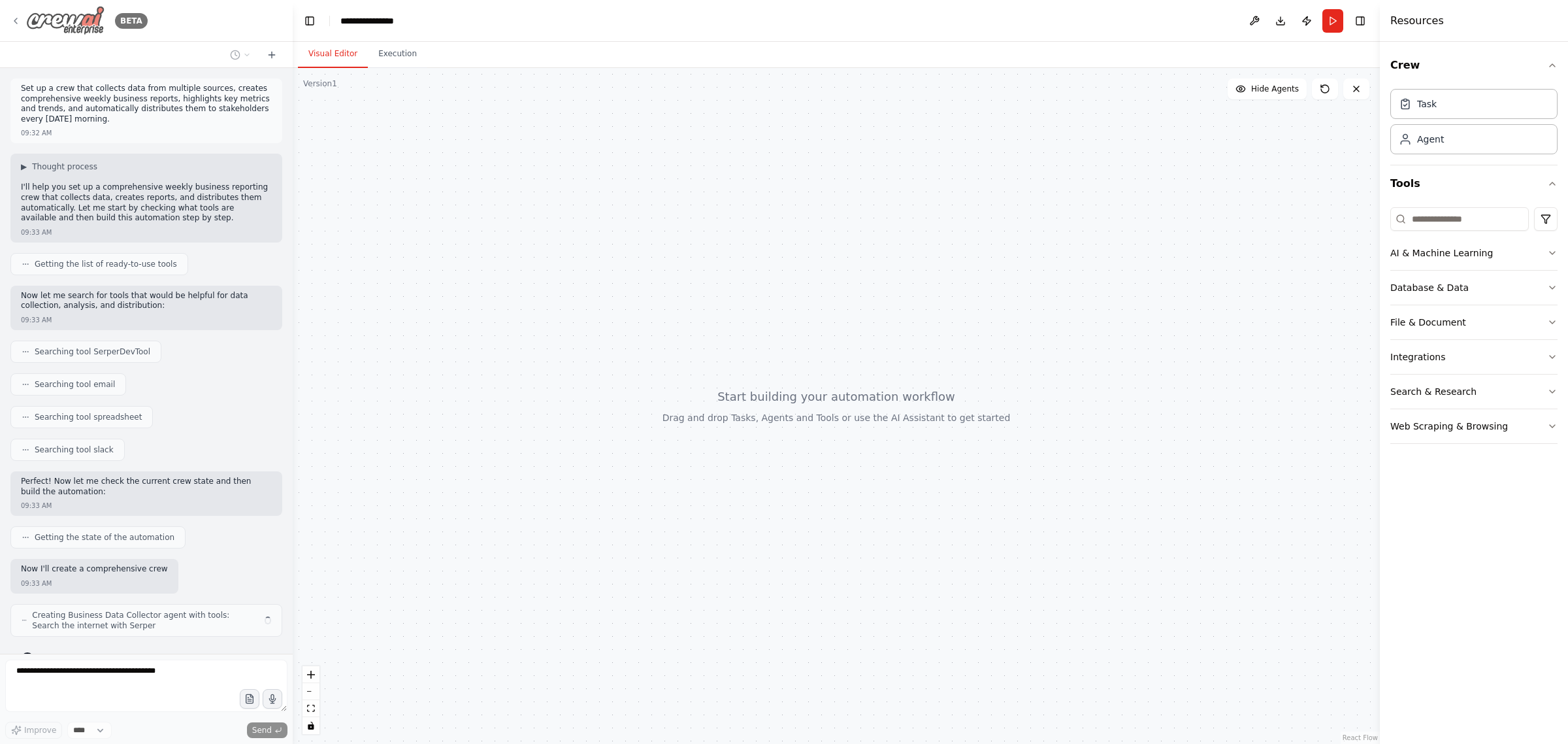
scroll to position [28, 0]
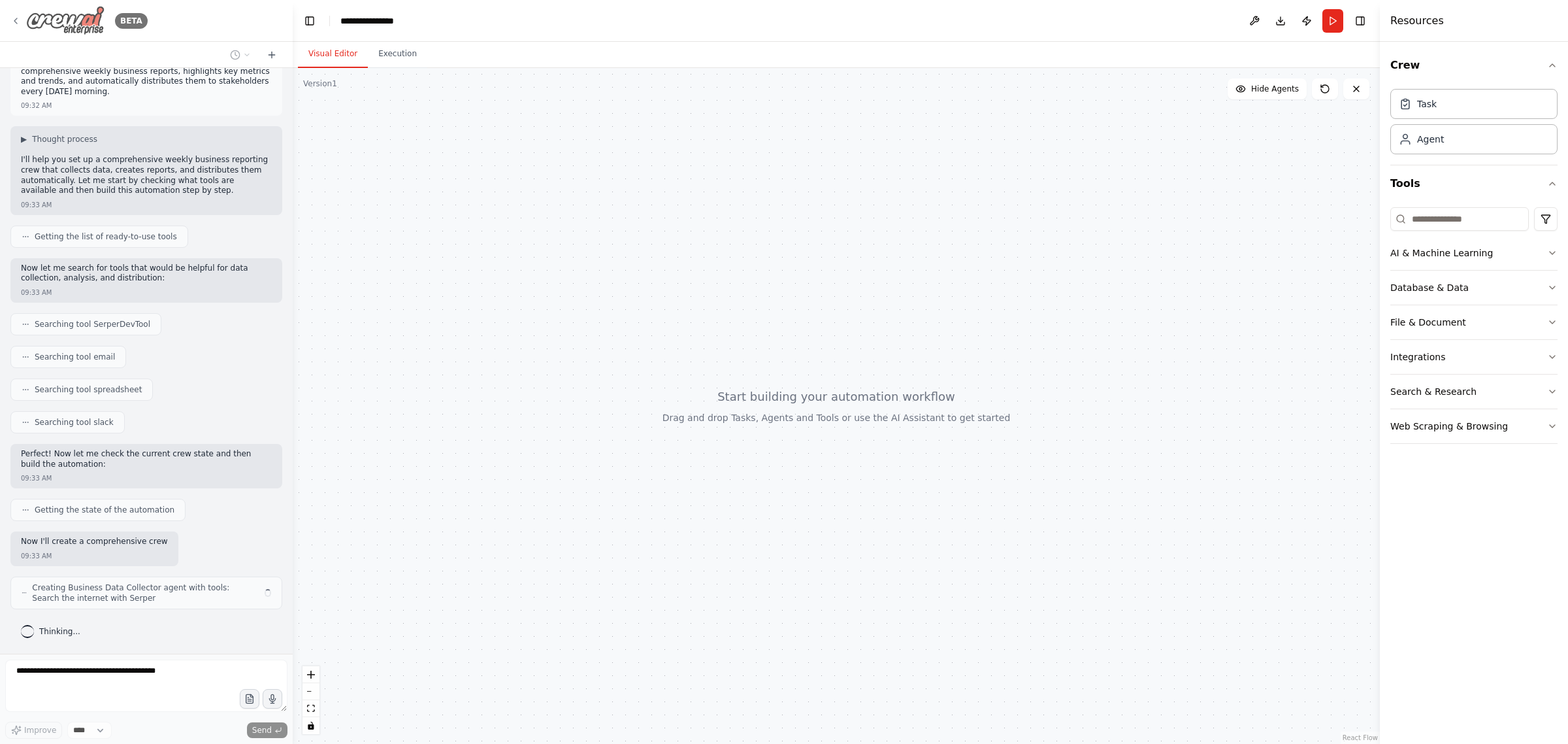
click at [10, 20] on icon at bounding box center [15, 20] width 10 height 10
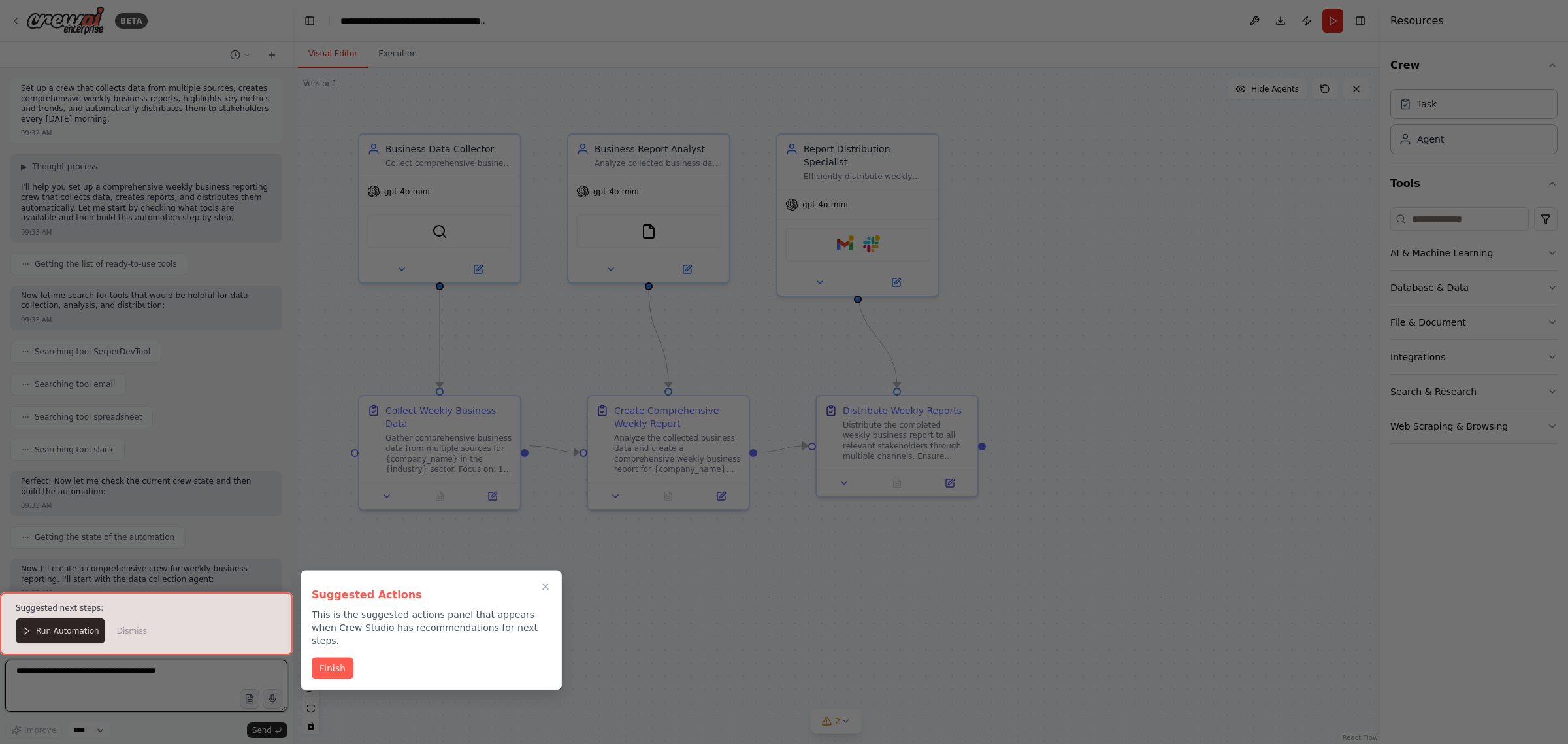
scroll to position [1370, 0]
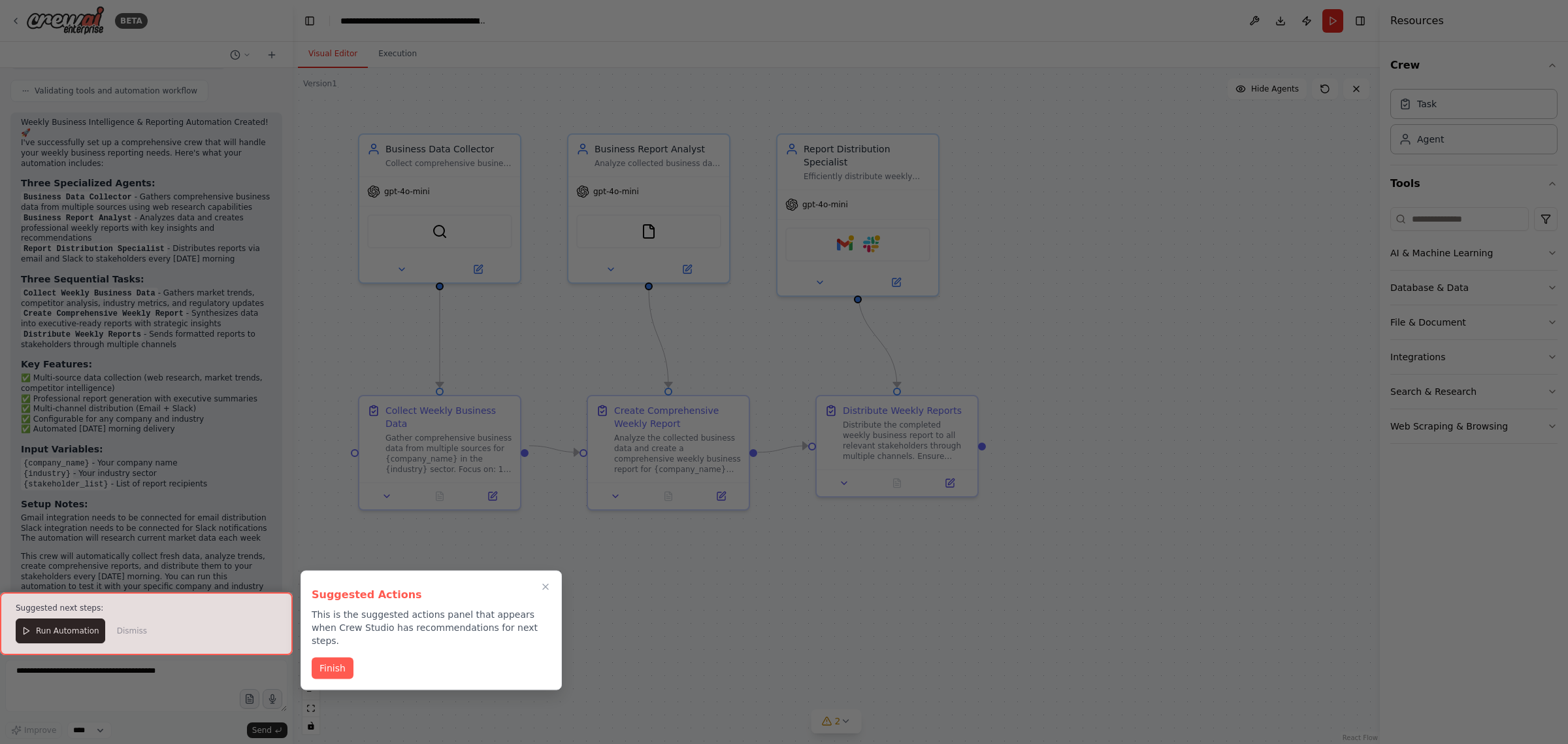
click at [1017, 261] on div at bounding box center [784, 372] width 1568 height 744
click at [549, 588] on icon "Close walkthrough" at bounding box center [546, 586] width 12 height 12
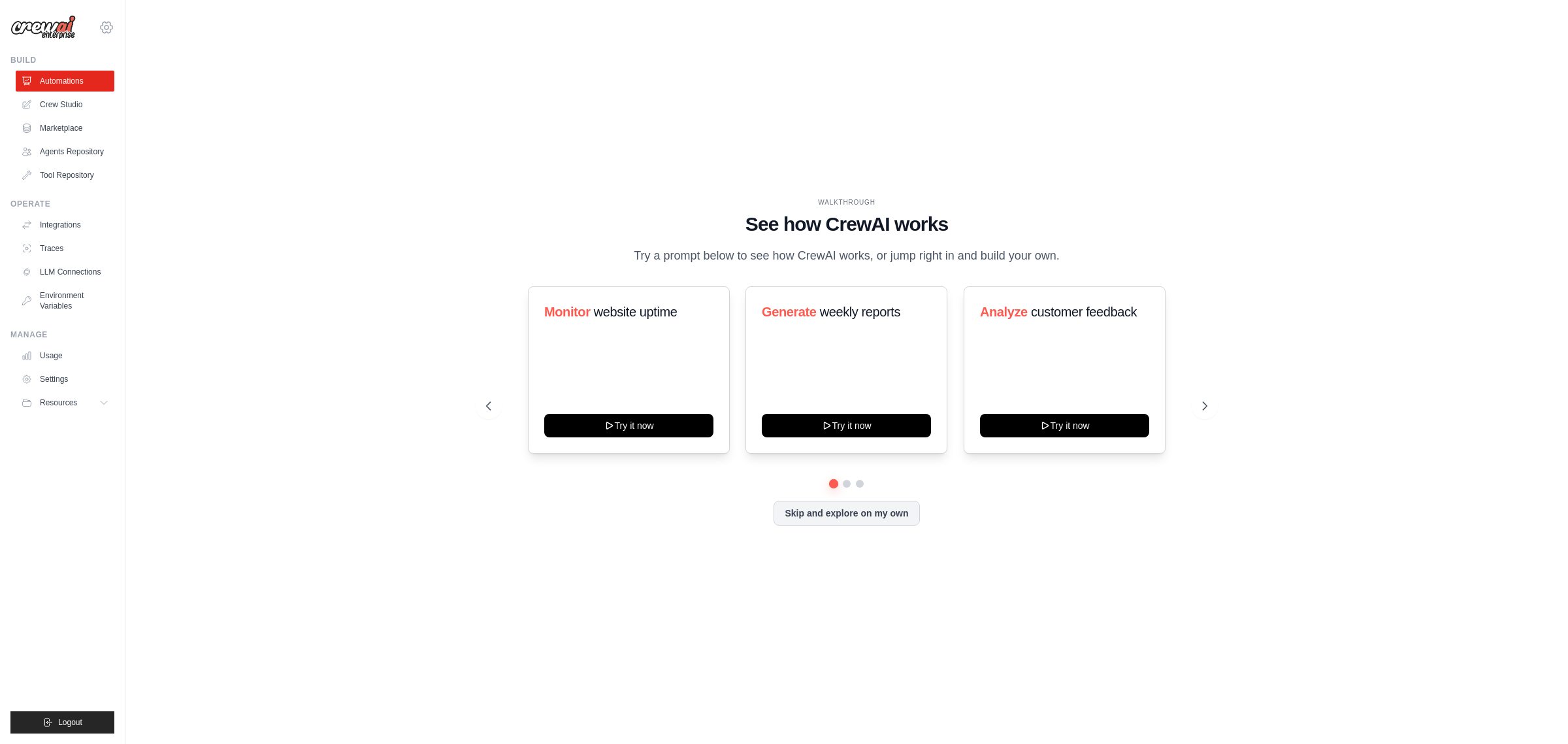
click at [100, 30] on icon at bounding box center [106, 27] width 16 height 16
click at [119, 76] on icon at bounding box center [116, 81] width 10 height 10
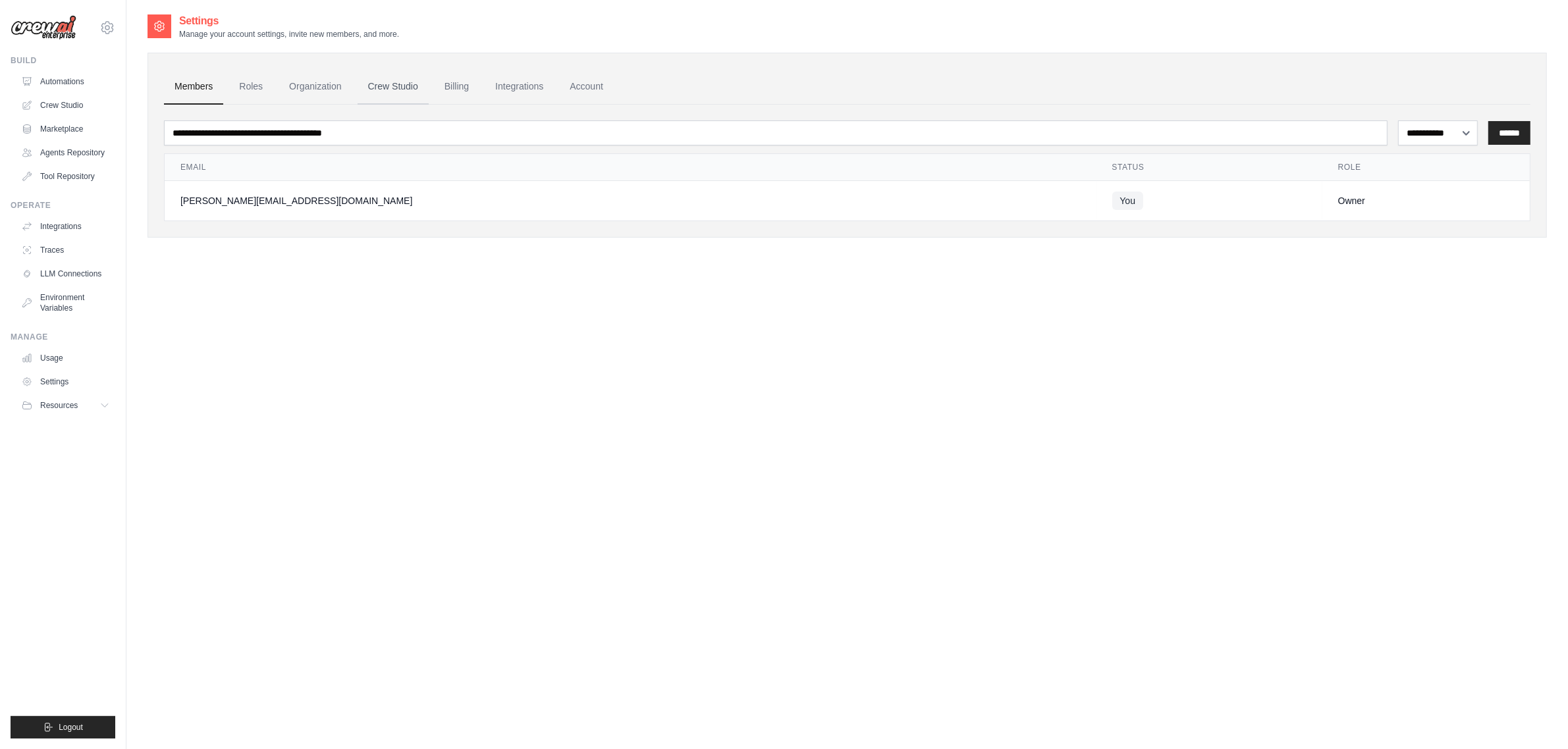
click at [394, 97] on link "Crew Studio" at bounding box center [393, 87] width 71 height 35
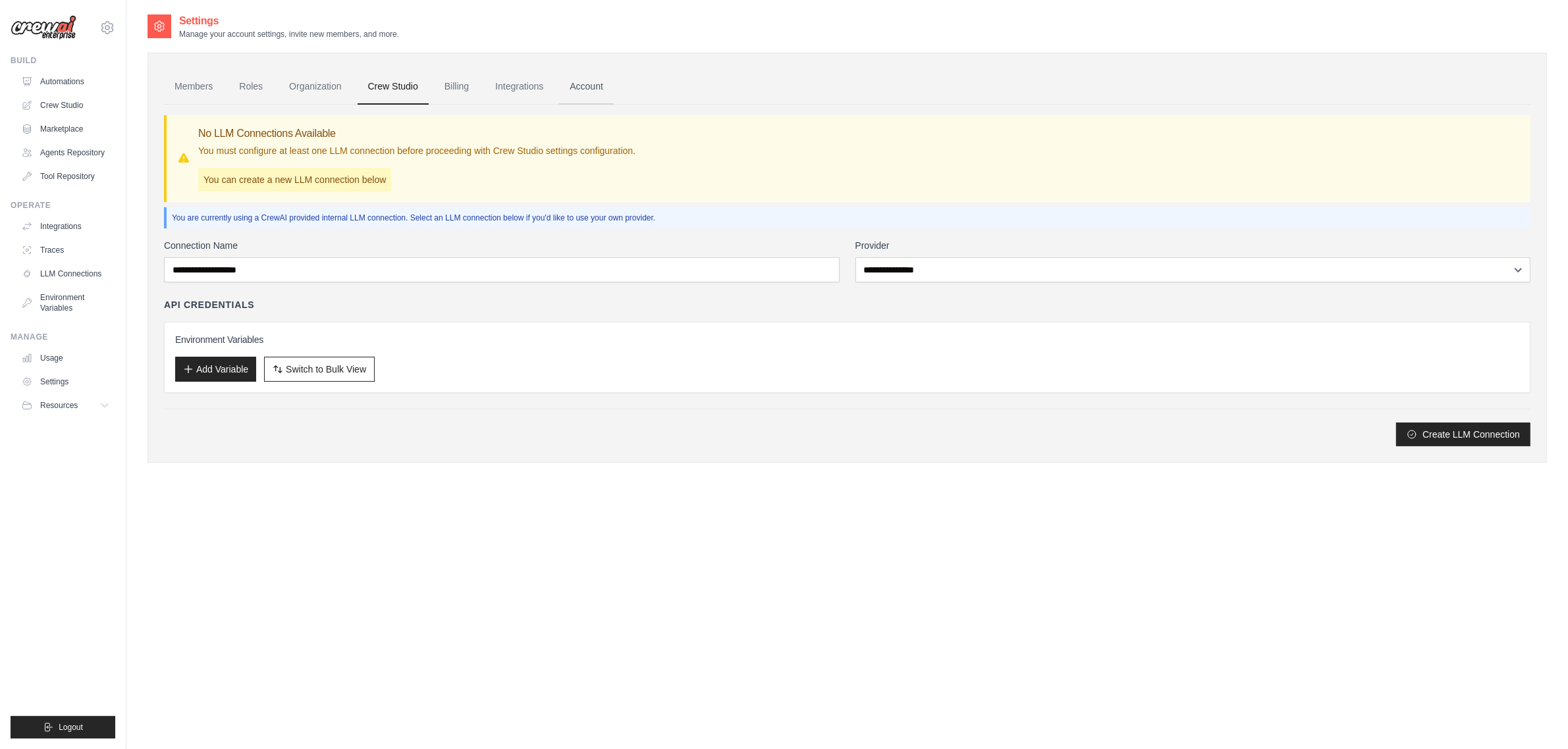
drag, startPoint x: 547, startPoint y: 91, endPoint x: 566, endPoint y: 91, distance: 19.0
click at [548, 91] on link "Integrations" at bounding box center [518, 87] width 69 height 35
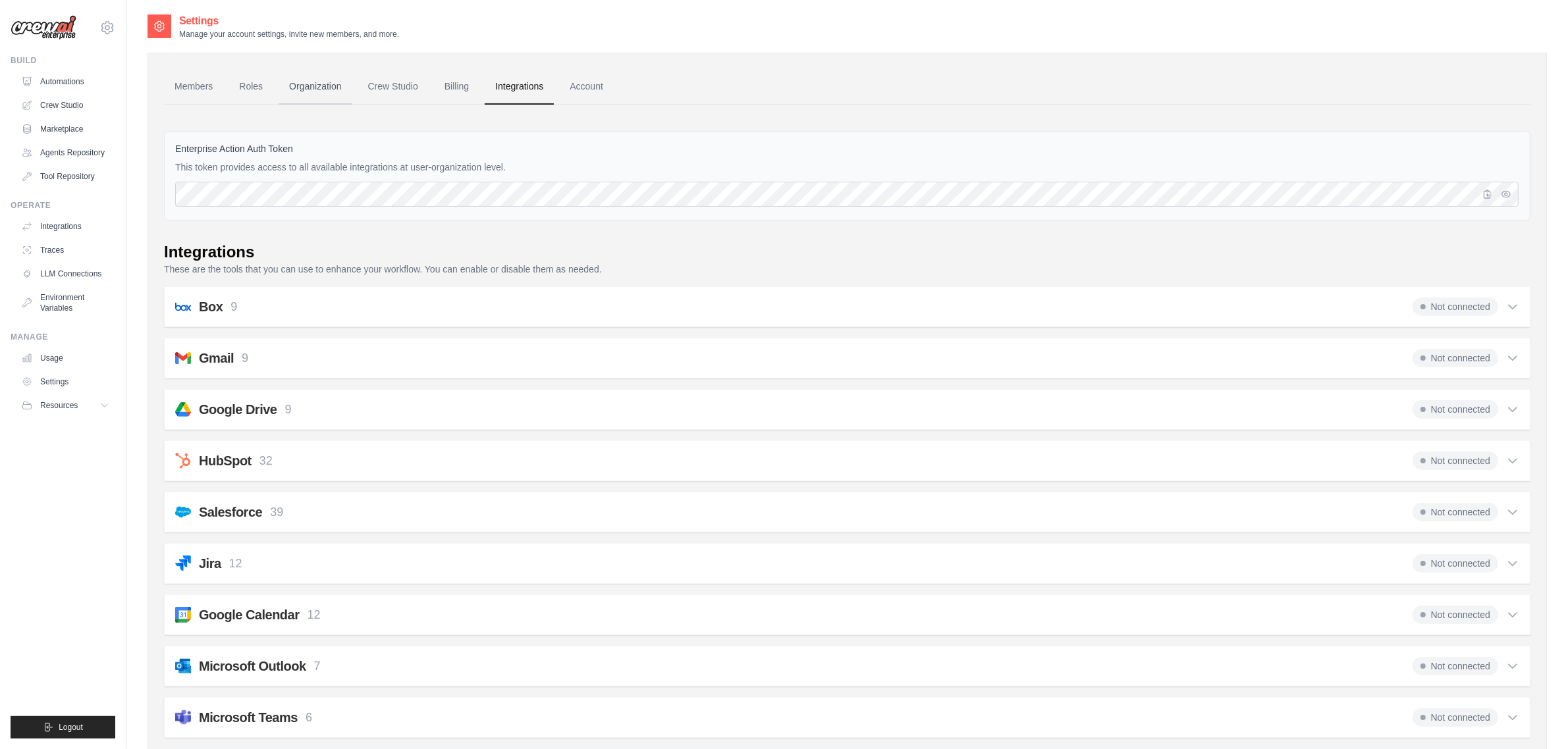
click at [317, 90] on link "Organization" at bounding box center [314, 87] width 73 height 35
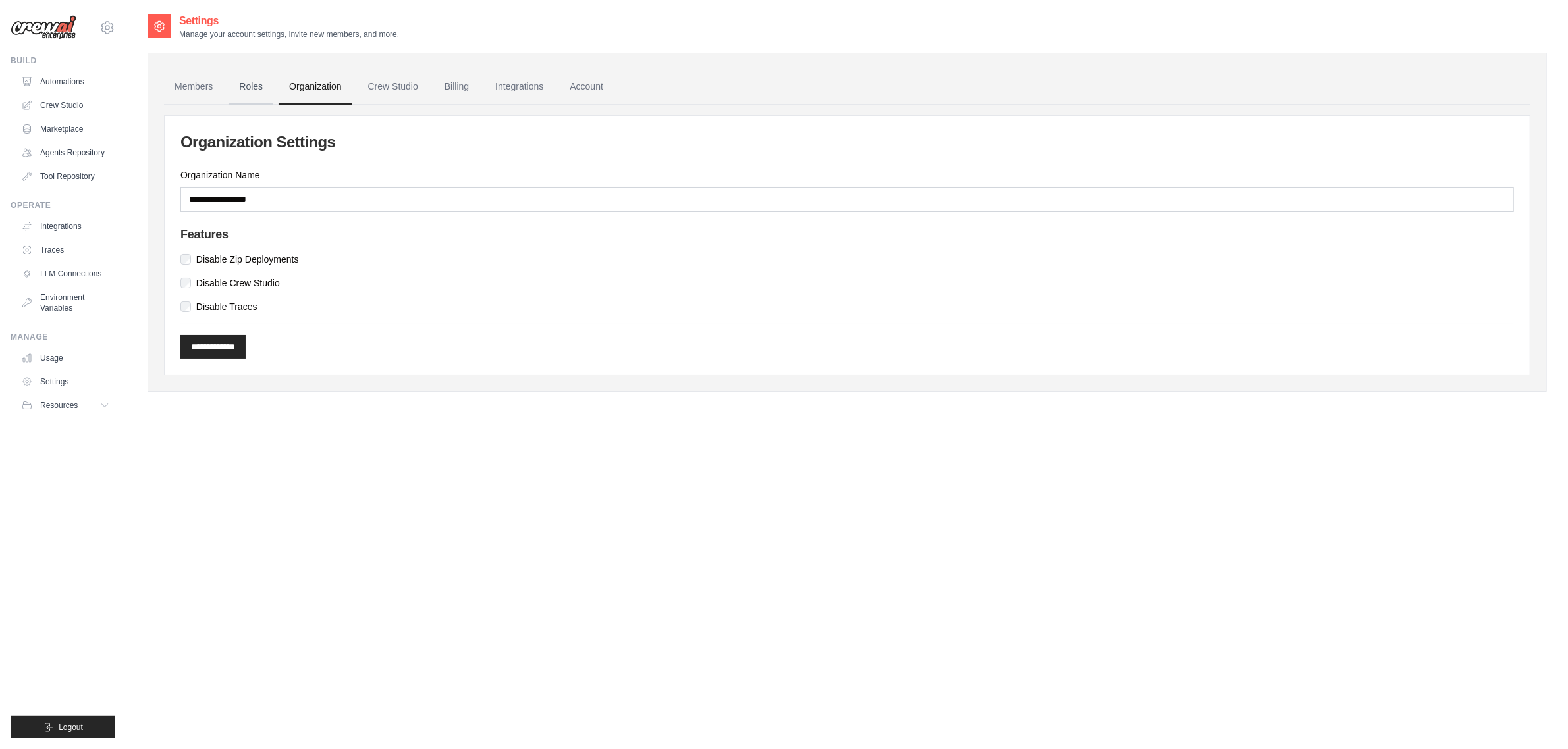
click at [241, 89] on link "Roles" at bounding box center [250, 87] width 44 height 35
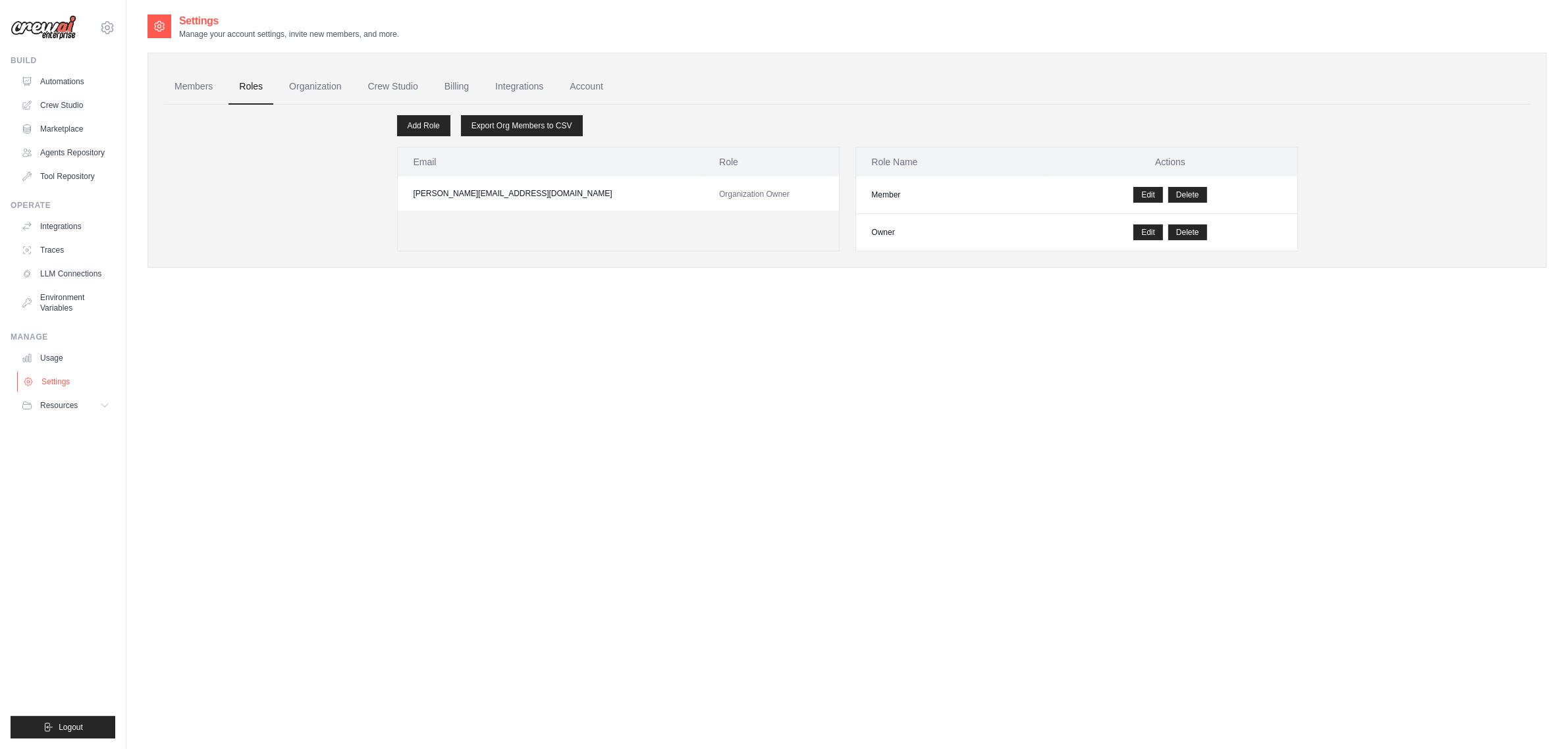
click at [56, 377] on link "Settings" at bounding box center [67, 381] width 100 height 21
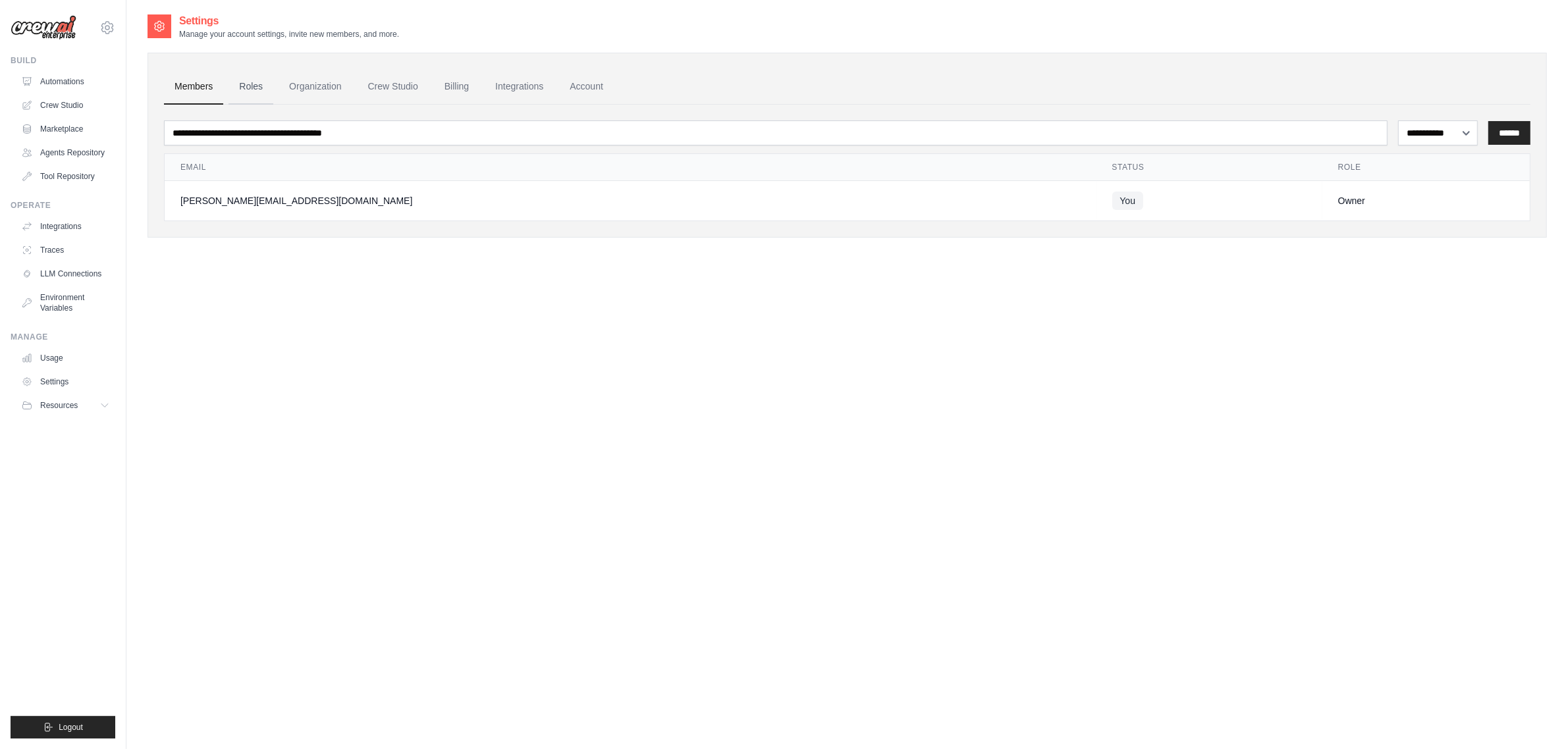
click at [253, 95] on link "Roles" at bounding box center [250, 87] width 44 height 35
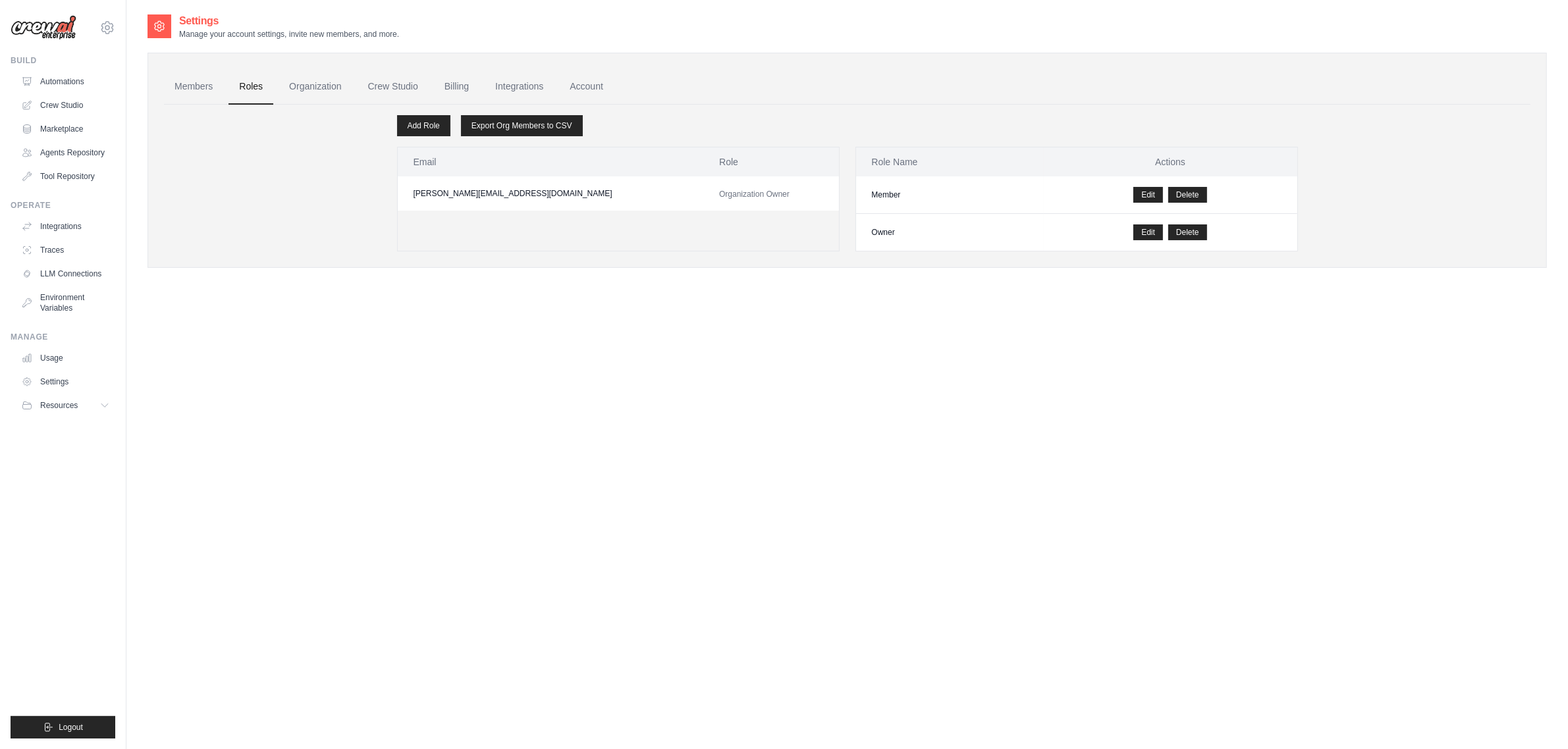
click at [316, 92] on link "Organization" at bounding box center [314, 87] width 73 height 35
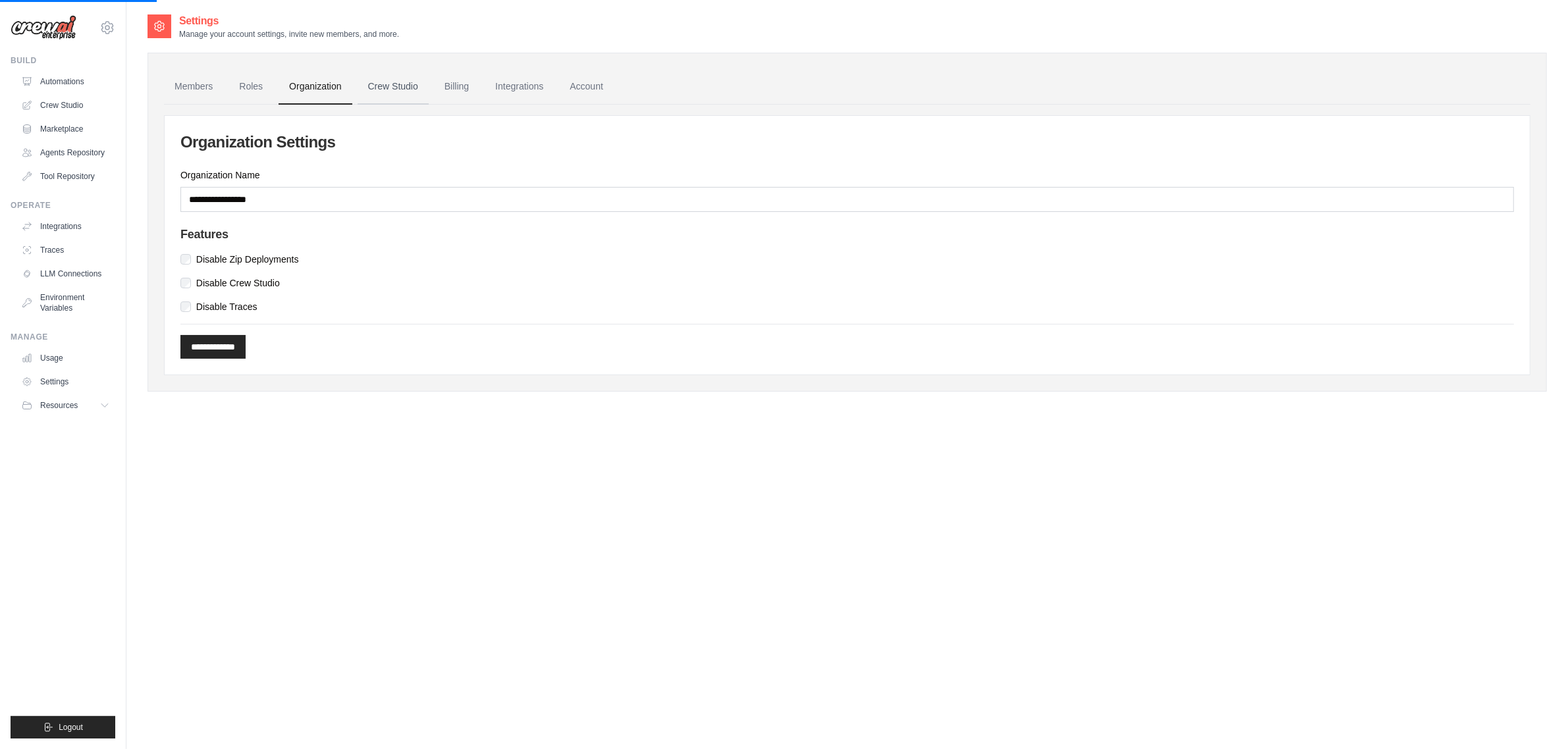
click at [398, 91] on link "Crew Studio" at bounding box center [393, 87] width 71 height 35
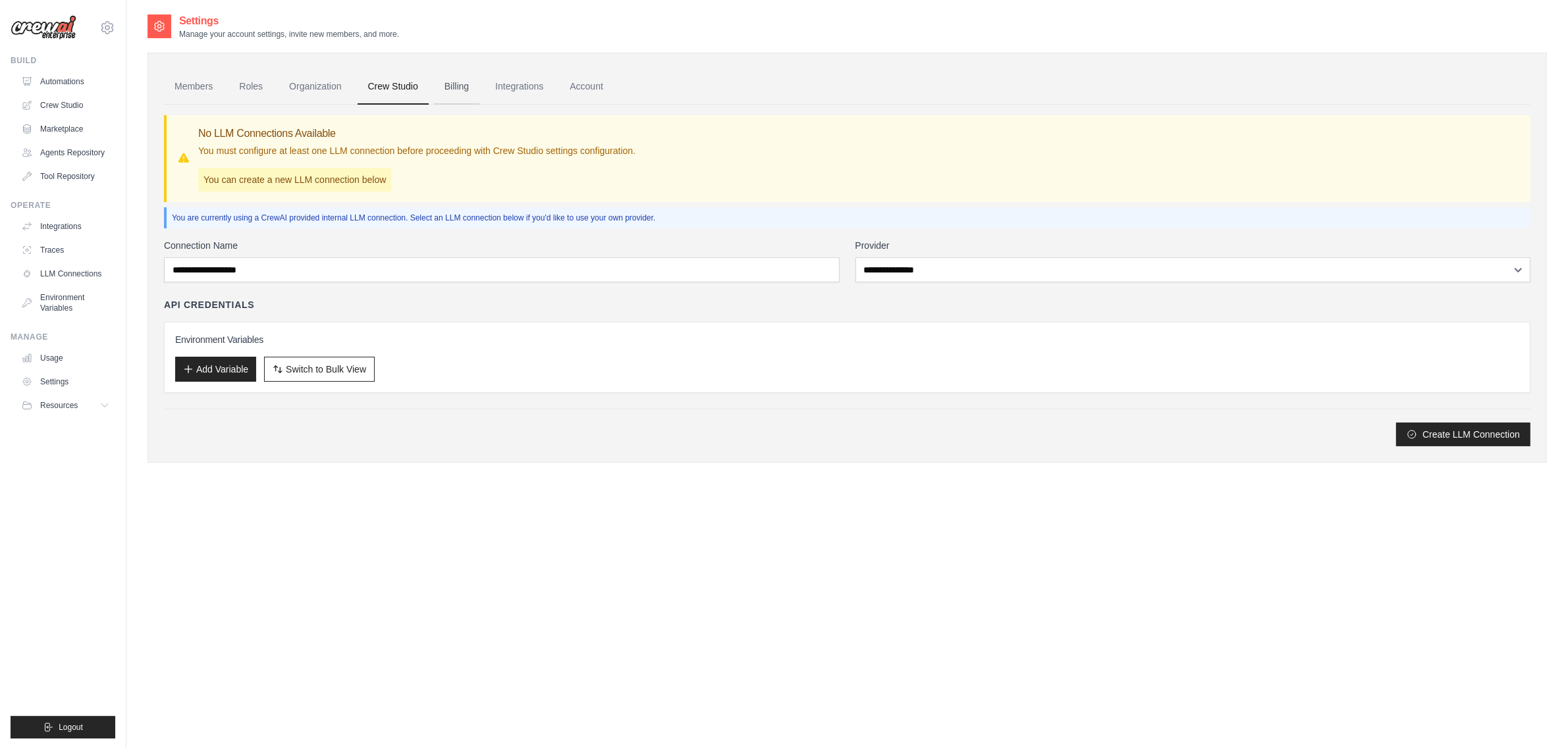
click at [466, 92] on link "Billing" at bounding box center [456, 87] width 45 height 35
click at [530, 91] on link "Integrations" at bounding box center [518, 87] width 69 height 35
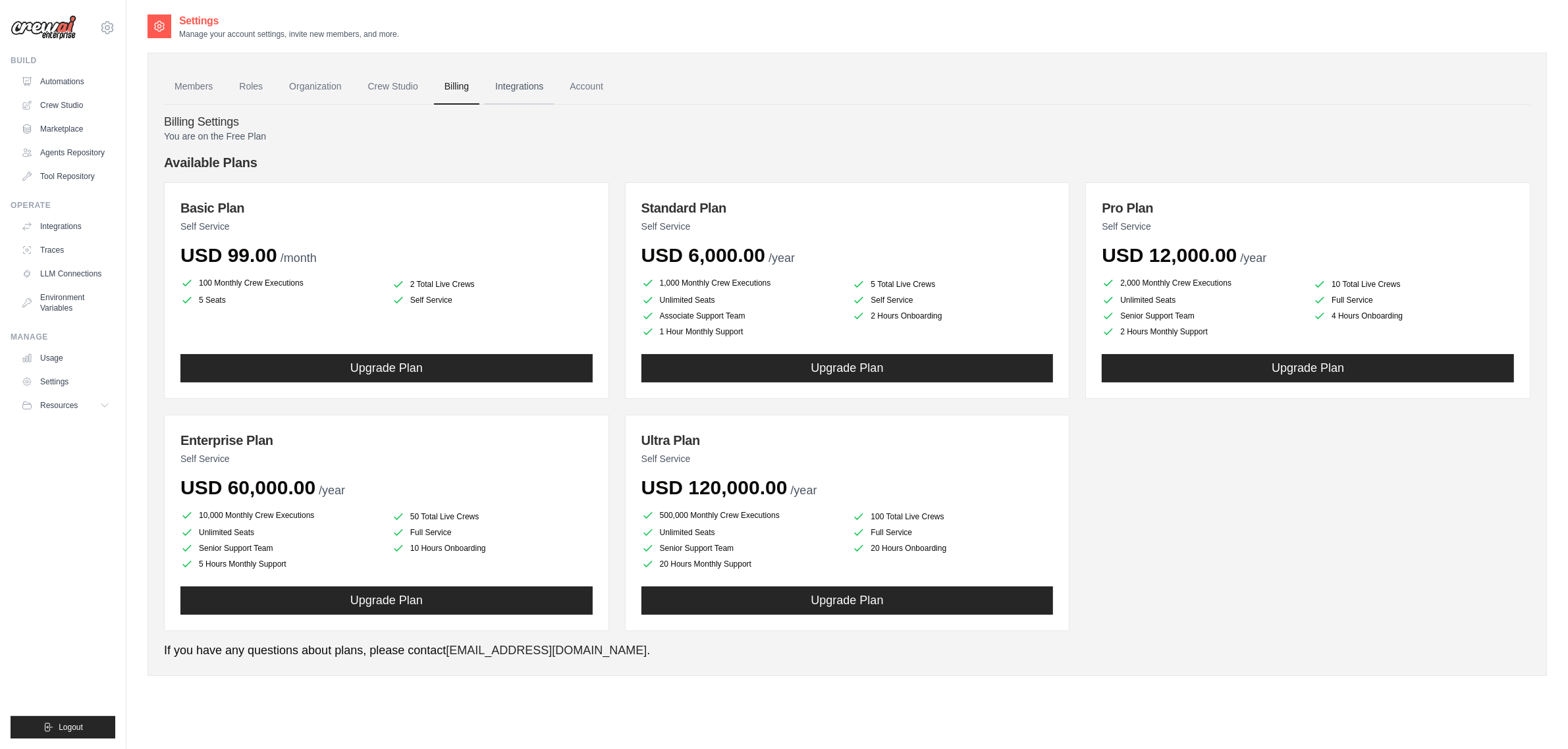
click at [527, 97] on link "Integrations" at bounding box center [518, 87] width 69 height 35
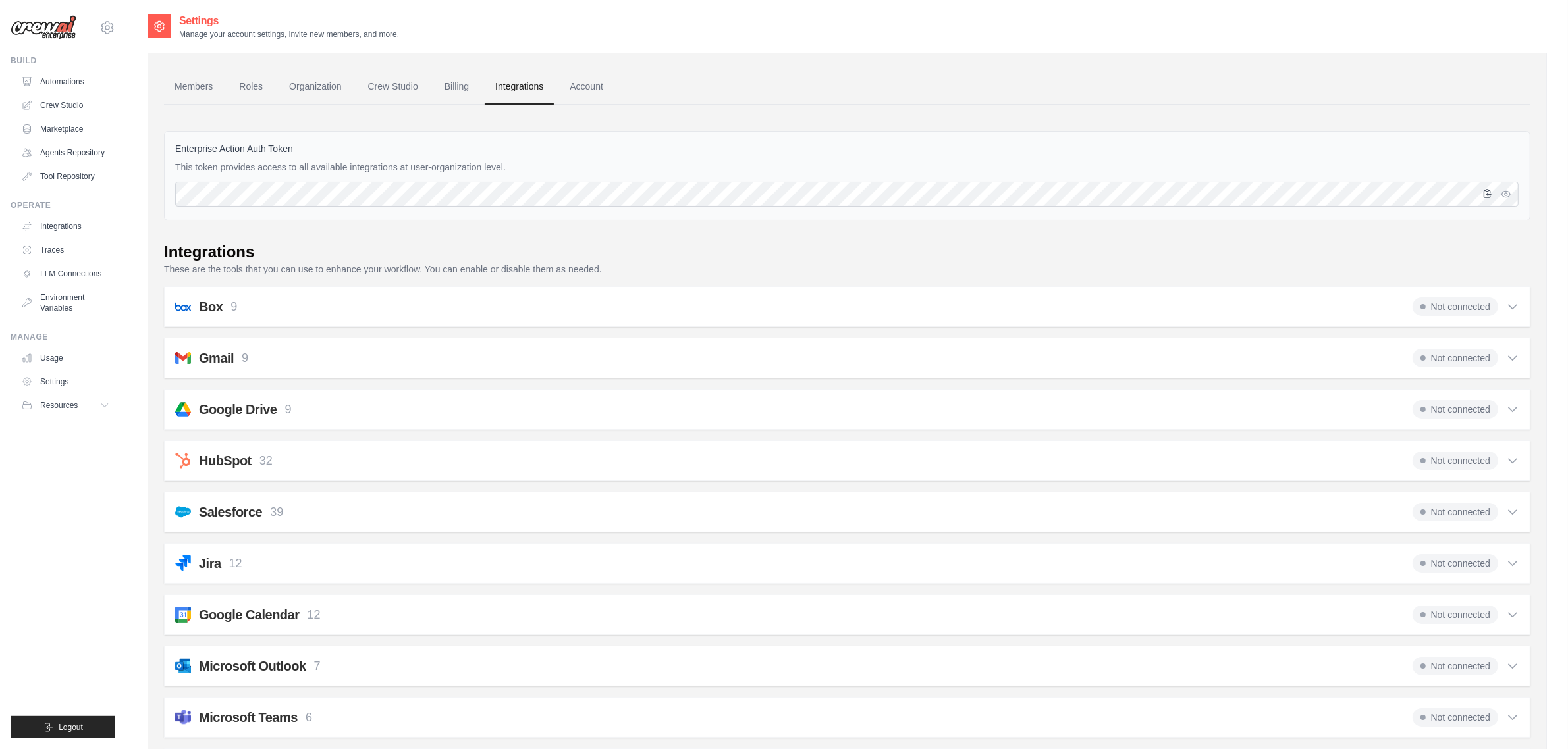
click at [1485, 196] on icon "button" at bounding box center [1487, 193] width 10 height 10
click at [1482, 196] on icon "button" at bounding box center [1487, 193] width 10 height 10
click at [1485, 196] on icon "button" at bounding box center [1487, 193] width 10 height 10
